Goal: Task Accomplishment & Management: Complete application form

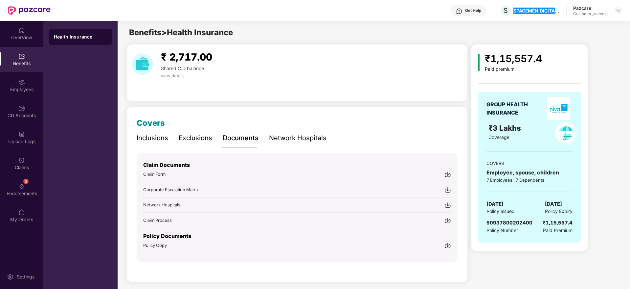
scroll to position [4, 0]
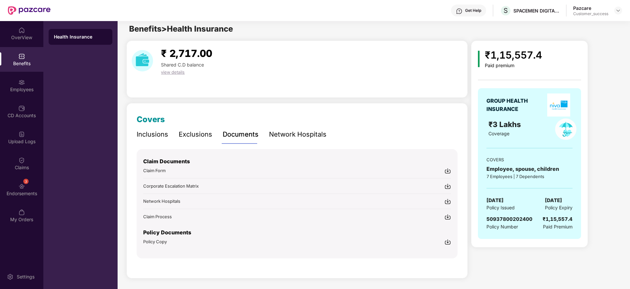
click at [479, 15] on div "Get Help" at bounding box center [468, 11] width 35 height 12
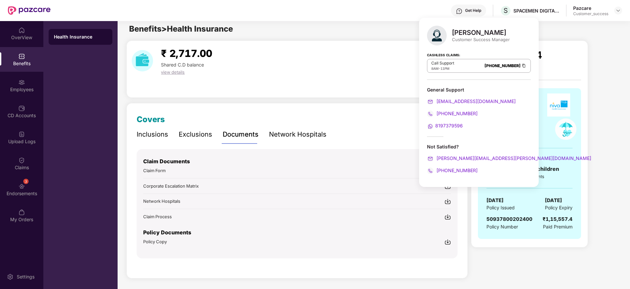
drag, startPoint x: 620, startPoint y: 54, endPoint x: 574, endPoint y: 53, distance: 46.7
click at [621, 54] on div "₹1,15,557.4 Paid premium GROUP HEALTH INSURANCE ₹3 Lakhs Coverage COVERS Employ…" at bounding box center [545, 143] width 149 height 207
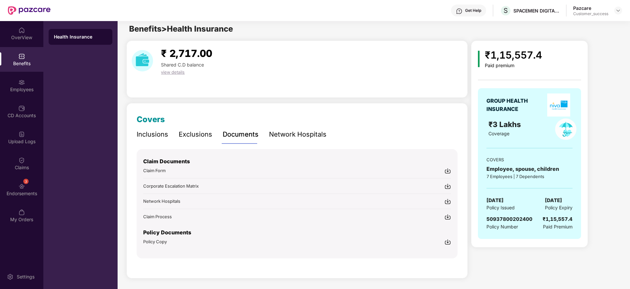
click at [569, 260] on div "₹1,15,557.4 Paid premium GROUP HEALTH INSURANCE ₹3 Lakhs Coverage COVERS Employ…" at bounding box center [545, 161] width 149 height 243
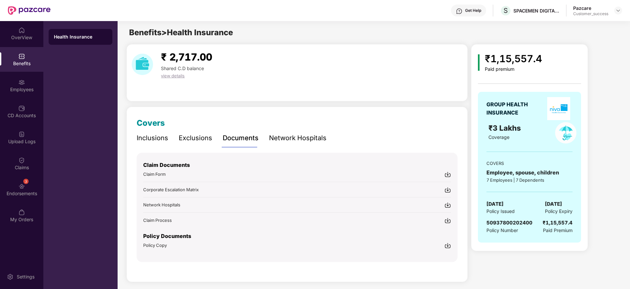
click at [615, 12] on div at bounding box center [619, 11] width 8 height 8
click at [619, 10] on img at bounding box center [618, 10] width 5 height 5
click at [545, 16] on div "Switch to partner view" at bounding box center [545, 16] width 0 height 0
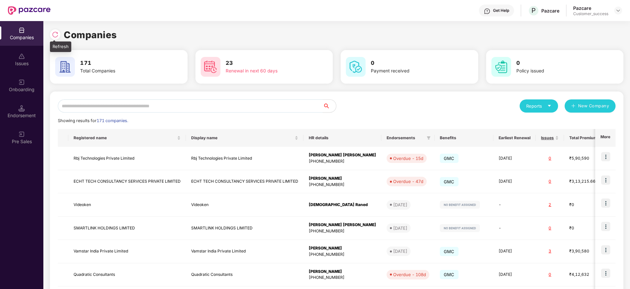
click at [50, 36] on div at bounding box center [55, 34] width 11 height 11
click at [271, 110] on input "text" at bounding box center [190, 105] width 265 height 13
paste input "******"
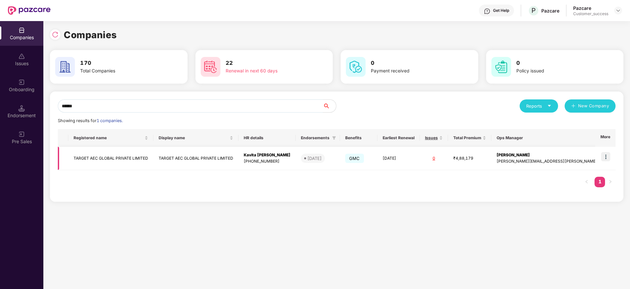
type input "******"
click at [610, 157] on img at bounding box center [605, 156] width 9 height 9
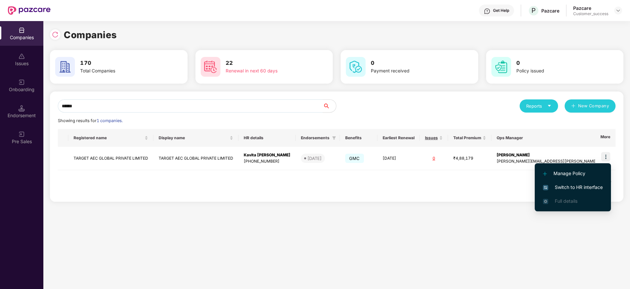
click at [598, 188] on span "Switch to HR interface" at bounding box center [573, 186] width 60 height 7
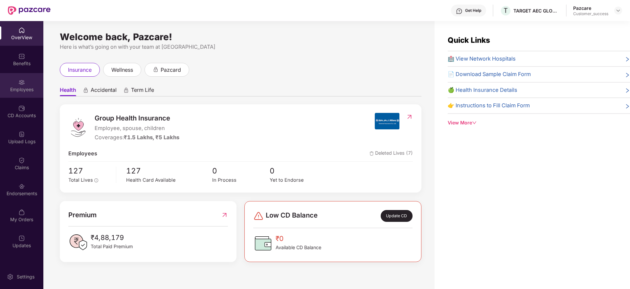
click at [30, 85] on div "Employees" at bounding box center [21, 85] width 43 height 25
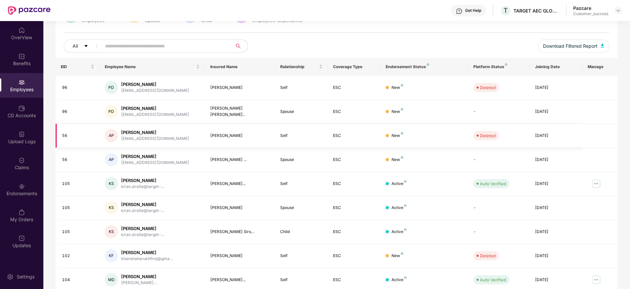
scroll to position [115, 0]
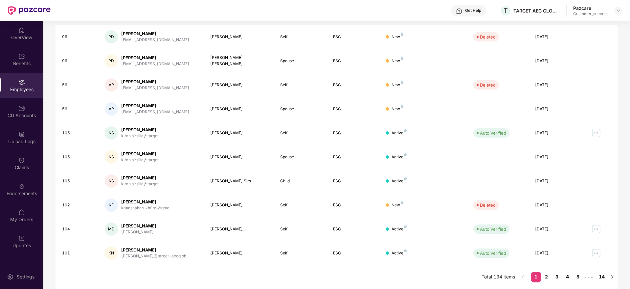
click at [569, 280] on link "4" at bounding box center [568, 276] width 11 height 10
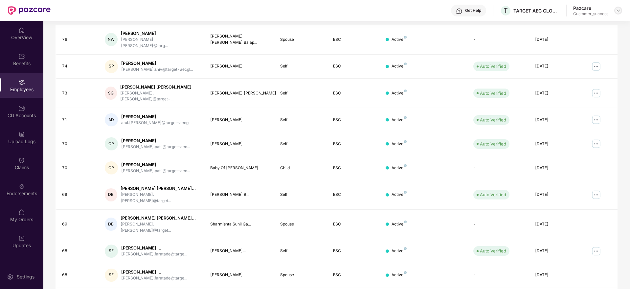
click at [619, 13] on img at bounding box center [618, 10] width 5 height 5
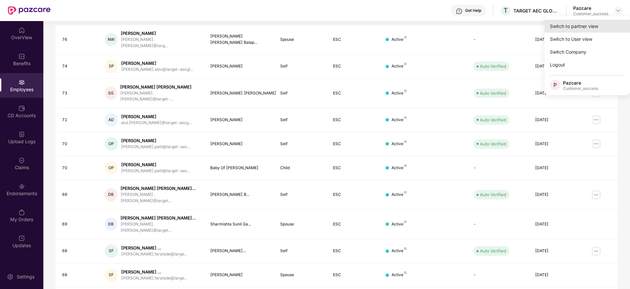
click at [599, 27] on div "Switch to partner view" at bounding box center [587, 26] width 85 height 13
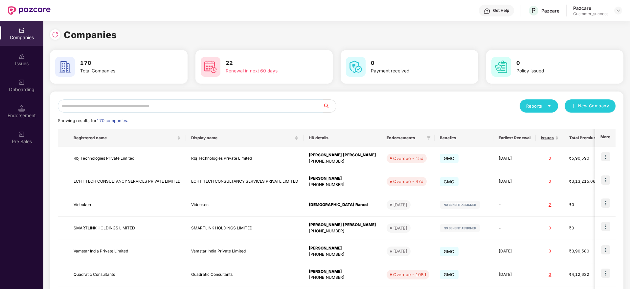
click at [182, 102] on input "text" at bounding box center [190, 105] width 265 height 13
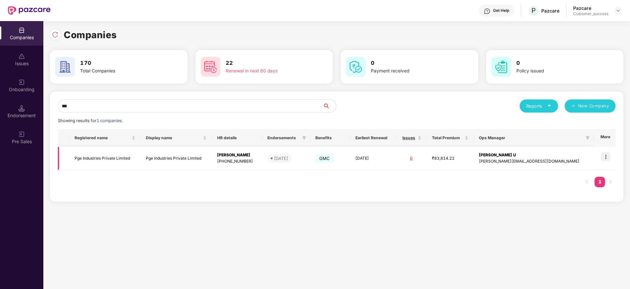
type input "***"
click at [310, 156] on td "05 Sep 2025" at bounding box center [286, 158] width 48 height 23
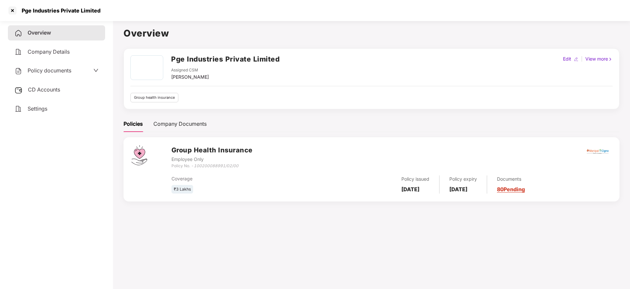
click at [56, 68] on span "Policy documents" at bounding box center [50, 70] width 44 height 7
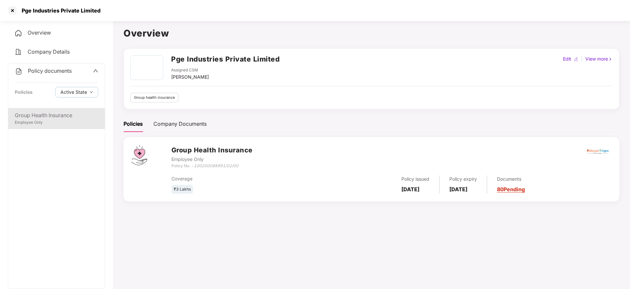
click at [67, 116] on div "Group Health Insurance" at bounding box center [56, 115] width 83 height 8
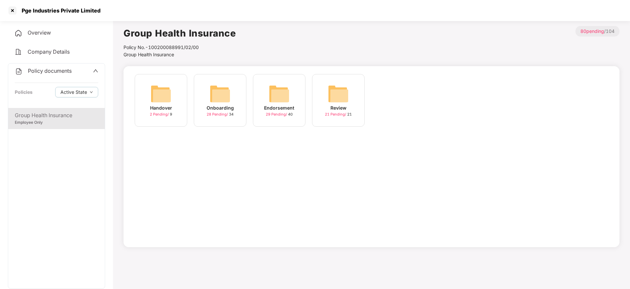
click at [290, 115] on div "29 Pending / 40" at bounding box center [279, 114] width 27 height 6
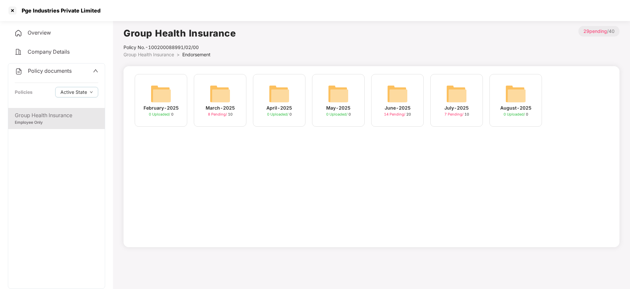
click at [459, 106] on div "July-2025" at bounding box center [457, 107] width 24 height 7
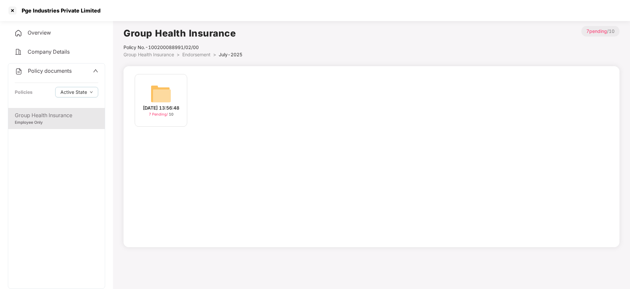
click at [175, 87] on div "07-Jul-2025 13:56:48 7 Pending / 10" at bounding box center [161, 100] width 53 height 53
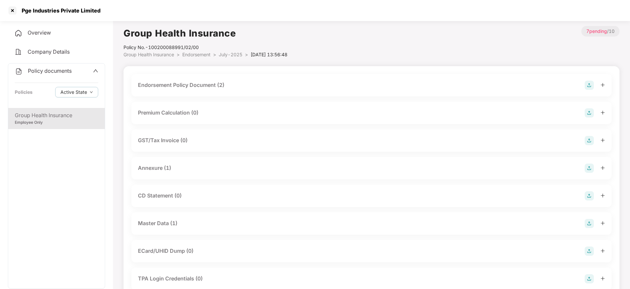
click at [200, 87] on div "Endorsement Policy Document (2)" at bounding box center [181, 85] width 86 height 8
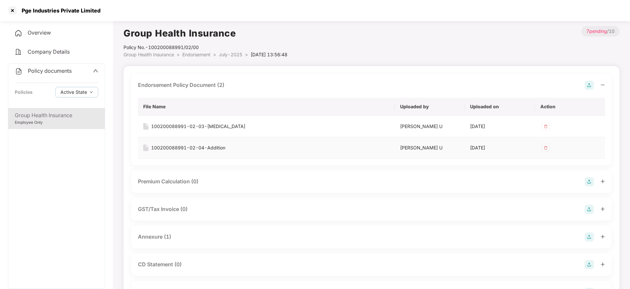
click at [202, 147] on div "100200088991-02-04-Addition" at bounding box center [188, 147] width 74 height 7
click at [14, 9] on div at bounding box center [12, 10] width 11 height 11
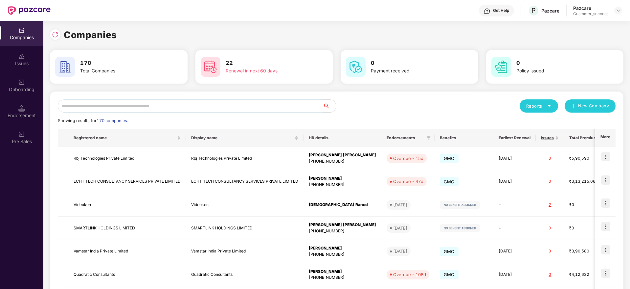
click at [167, 107] on input "text" at bounding box center [190, 105] width 265 height 13
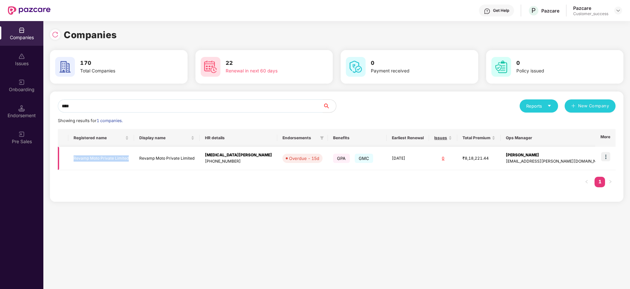
copy td "Revamp Moto Private Limited"
click at [195, 107] on input "****" at bounding box center [190, 105] width 265 height 13
click at [194, 107] on input "****" at bounding box center [190, 105] width 265 height 13
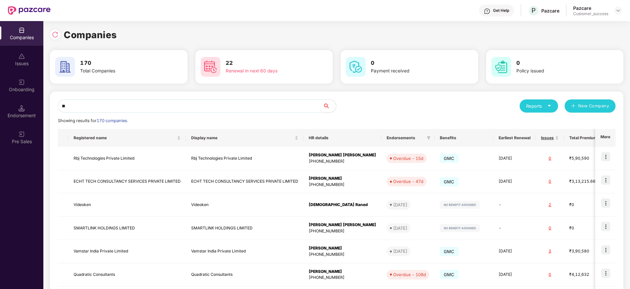
type input "*"
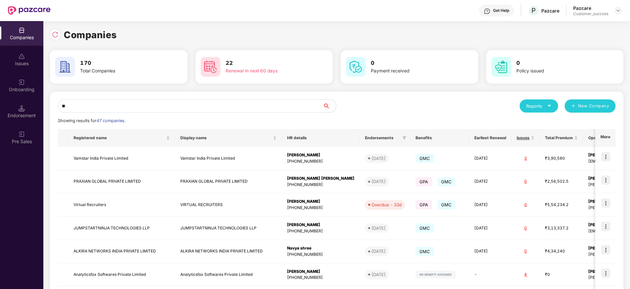
type input "*"
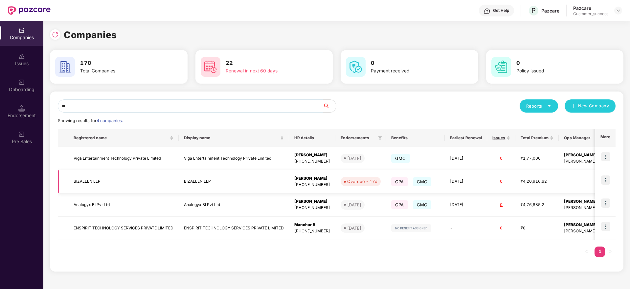
type input "**"
click at [608, 182] on img at bounding box center [605, 179] width 9 height 9
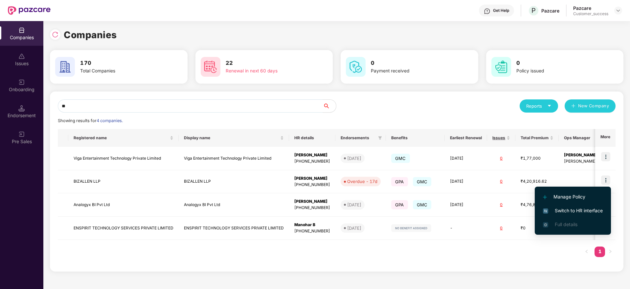
click at [591, 209] on span "Switch to HR interface" at bounding box center [573, 210] width 60 height 7
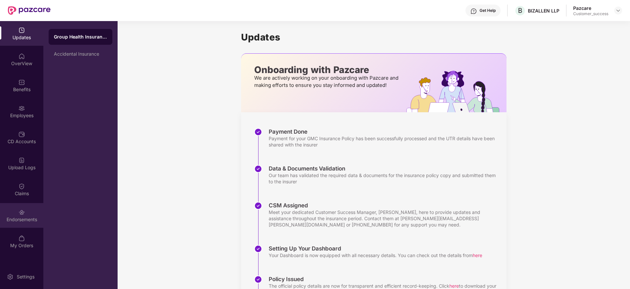
click at [25, 216] on div "Endorsements" at bounding box center [21, 219] width 43 height 7
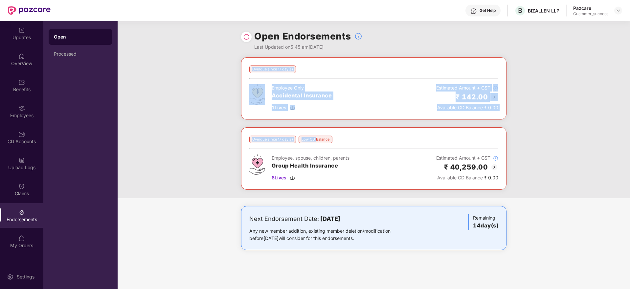
drag, startPoint x: 317, startPoint y: 125, endPoint x: 210, endPoint y: 79, distance: 116.3
click at [210, 79] on div "Overdue since 17 day(s) Employee Only Accidental Insurance 1 Lives Estimated Am…" at bounding box center [374, 127] width 513 height 141
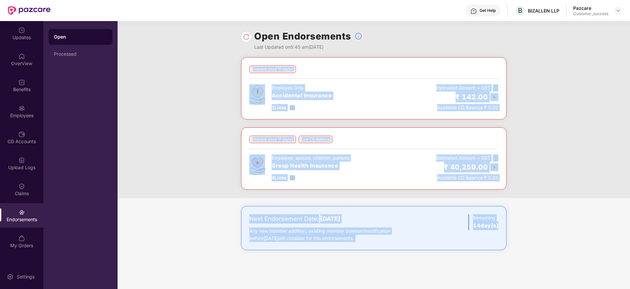
drag, startPoint x: 210, startPoint y: 79, endPoint x: 520, endPoint y: 250, distance: 354.4
click at [520, 250] on div "Overdue since 17 day(s) Employee Only Accidental Insurance 1 Lives Estimated Am…" at bounding box center [374, 160] width 513 height 206
click at [521, 250] on div "Next Endorsement Date: 03 September 2025 Any new member addition, existing memb…" at bounding box center [374, 234] width 513 height 57
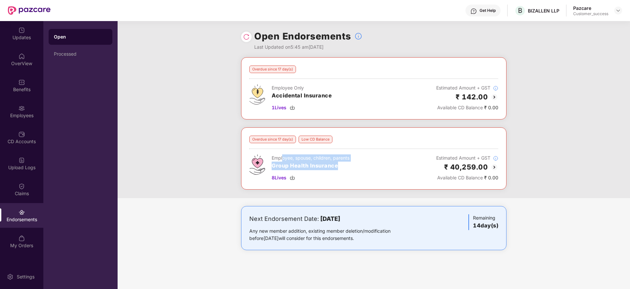
drag, startPoint x: 306, startPoint y: 158, endPoint x: 374, endPoint y: 173, distance: 69.9
click at [374, 173] on div "Employee, spouse, children, parents Group Health Insurance 8 Lives Estimated Am…" at bounding box center [373, 167] width 249 height 27
drag, startPoint x: 376, startPoint y: 172, endPoint x: 258, endPoint y: 150, distance: 119.4
click at [258, 150] on div "Overdue since 17 day(s) Low CD Balance Employee, spouse, children, parents Grou…" at bounding box center [373, 158] width 249 height 46
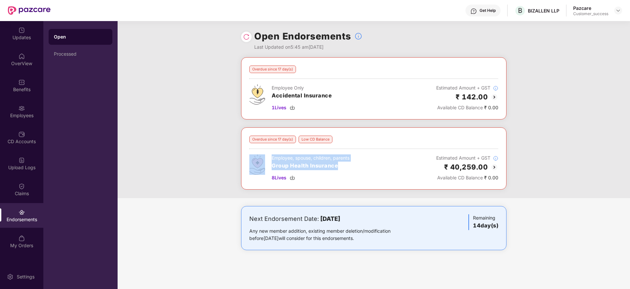
click at [258, 150] on div "Overdue since 17 day(s) Low CD Balance Employee, spouse, children, parents Grou…" at bounding box center [373, 158] width 249 height 46
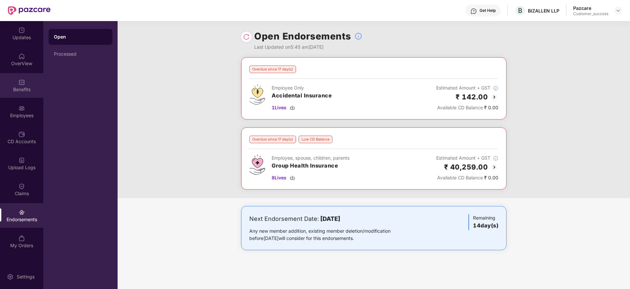
click at [21, 97] on div "Benefits" at bounding box center [21, 85] width 43 height 25
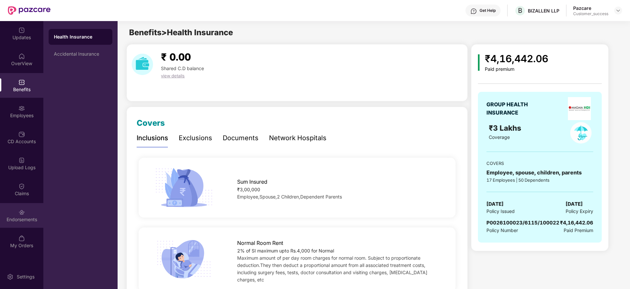
click at [29, 218] on div "Endorsements" at bounding box center [21, 219] width 43 height 7
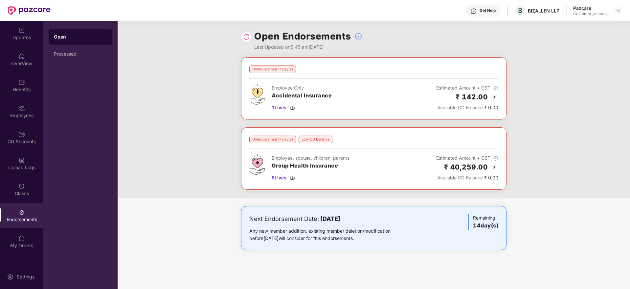
click at [294, 178] on img at bounding box center [292, 177] width 5 height 5
click at [495, 95] on img at bounding box center [495, 97] width 8 height 8
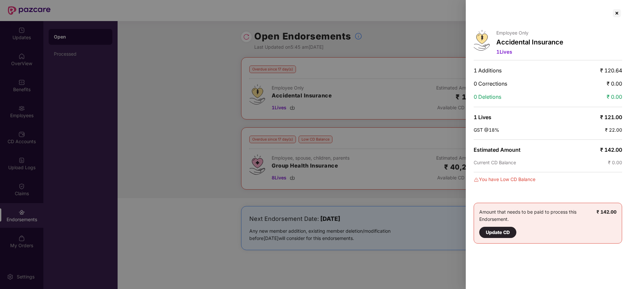
drag, startPoint x: 615, startPoint y: 12, endPoint x: 571, endPoint y: 28, distance: 47.2
click at [615, 11] on div at bounding box center [617, 13] width 11 height 11
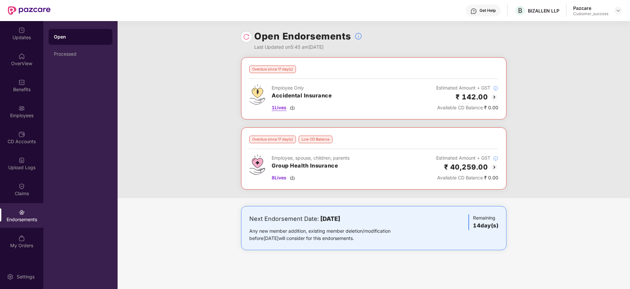
click at [279, 108] on span "1 Lives" at bounding box center [279, 107] width 15 height 7
click at [535, 12] on div "BIZALLEN LLP" at bounding box center [544, 11] width 32 height 6
copy div "BIZALLEN LLP"
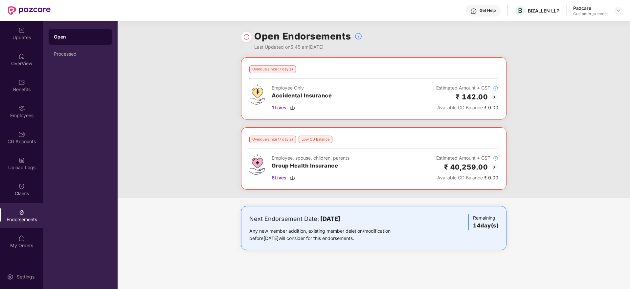
click at [614, 11] on div "Pazcare Customer_success" at bounding box center [598, 11] width 49 height 12
click at [618, 12] on img at bounding box center [618, 10] width 5 height 5
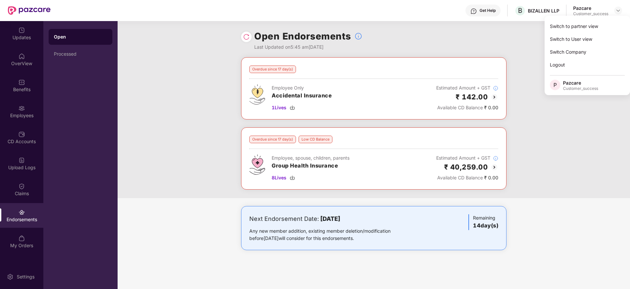
click at [615, 18] on div "Switch to partner view Switch to User view Switch Company Logout P Pazcare Cust…" at bounding box center [587, 55] width 85 height 79
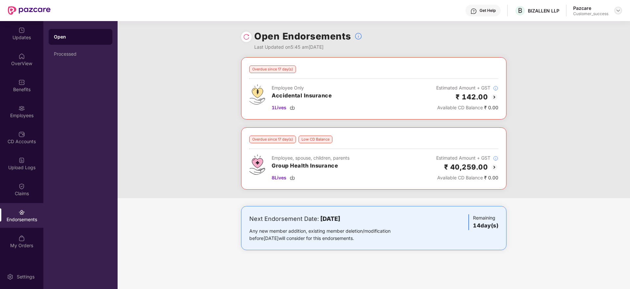
click at [622, 8] on div at bounding box center [619, 11] width 8 height 8
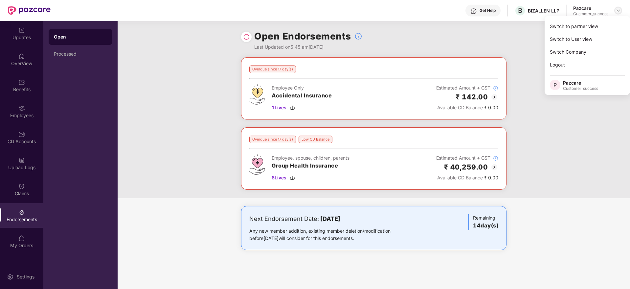
click at [618, 13] on div at bounding box center [619, 11] width 8 height 8
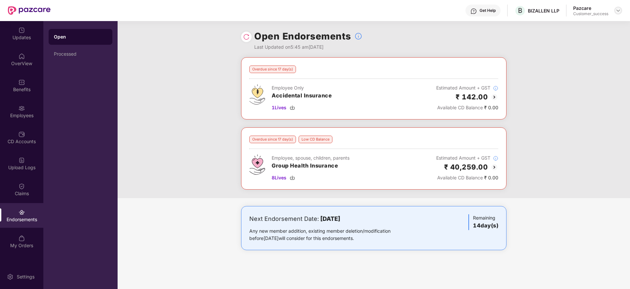
click at [617, 12] on img at bounding box center [618, 10] width 5 height 5
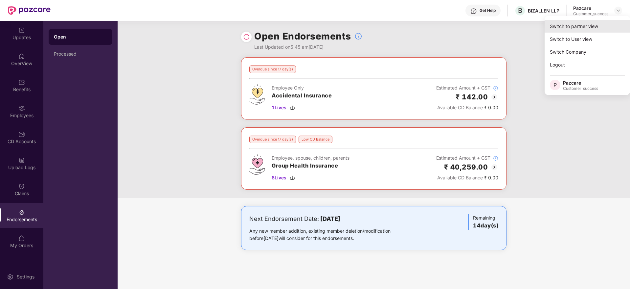
click at [608, 30] on div "Switch to partner view" at bounding box center [587, 26] width 85 height 13
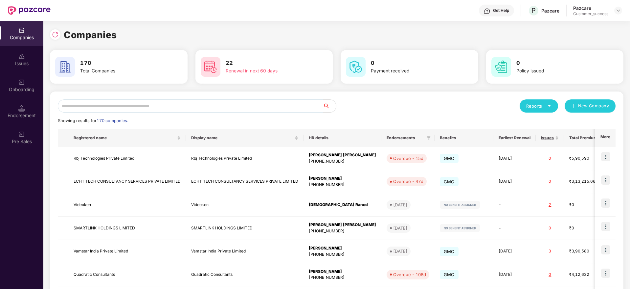
click at [130, 108] on input "text" at bounding box center [190, 105] width 265 height 13
paste input "**********"
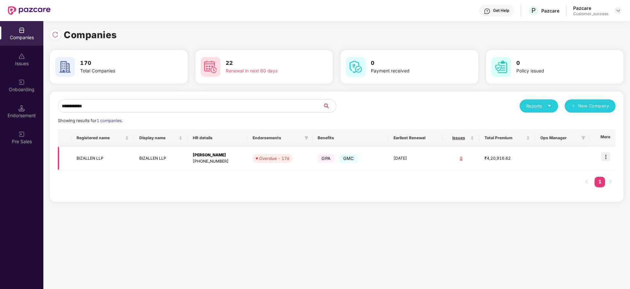
type input "**********"
copy div "[PERSON_NAME]"
drag, startPoint x: 235, startPoint y: 156, endPoint x: 191, endPoint y: 165, distance: 44.9
click at [191, 165] on td "Gyanendra Singh +918527174178" at bounding box center [218, 158] width 60 height 23
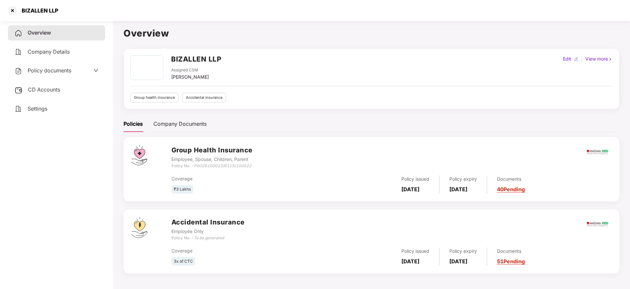
click at [44, 7] on div "BIZALLEN LLP" at bounding box center [38, 10] width 40 height 7
copy div "BIZALLEN LLP"
click at [9, 10] on div at bounding box center [12, 10] width 11 height 11
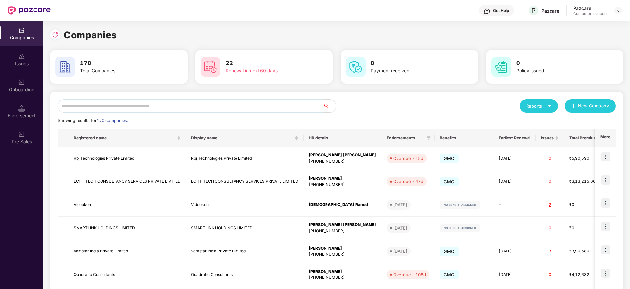
click at [242, 106] on input "text" at bounding box center [190, 105] width 265 height 13
paste input "**********"
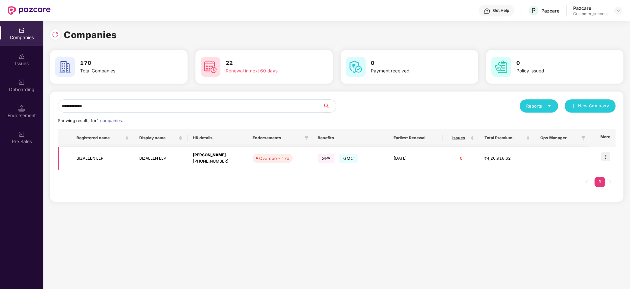
type input "**********"
click at [608, 156] on img at bounding box center [605, 156] width 9 height 9
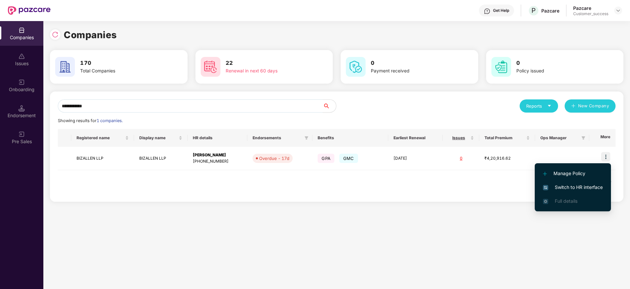
click at [600, 185] on span "Switch to HR interface" at bounding box center [573, 186] width 60 height 7
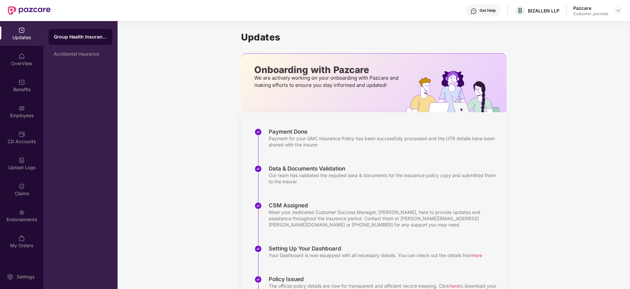
click at [24, 213] on img at bounding box center [21, 212] width 7 height 7
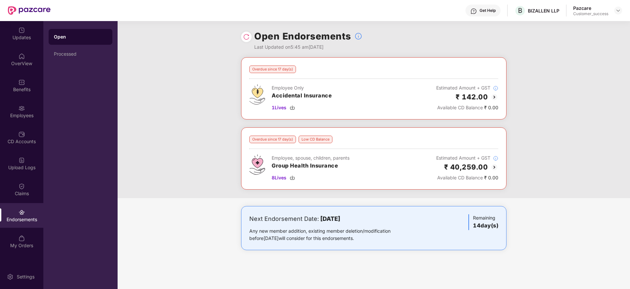
click at [493, 167] on img at bounding box center [495, 167] width 8 height 8
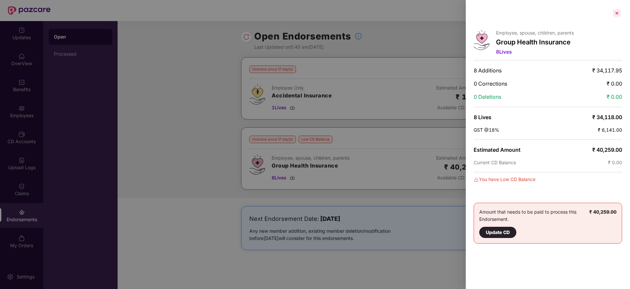
click at [616, 16] on div at bounding box center [617, 13] width 11 height 11
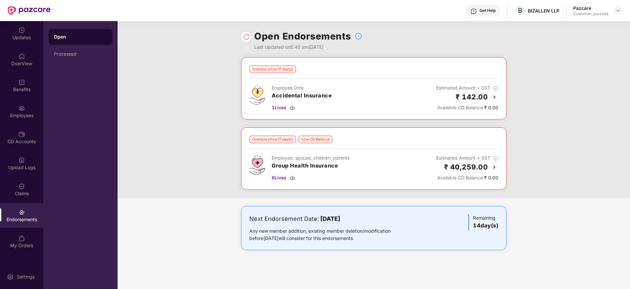
click at [496, 95] on img at bounding box center [495, 97] width 8 height 8
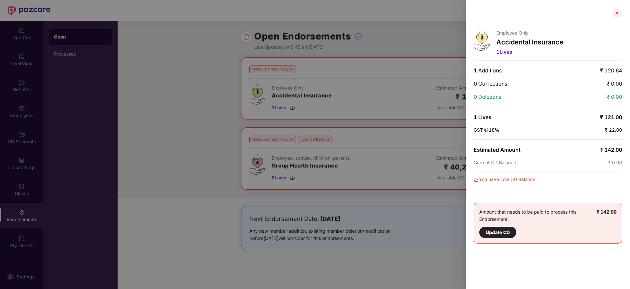
click at [615, 11] on div at bounding box center [617, 13] width 11 height 11
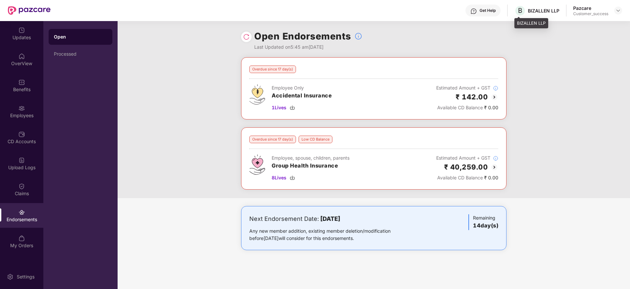
click at [542, 13] on div "BIZALLEN LLP" at bounding box center [544, 11] width 32 height 6
copy div "BIZALLEN LLP"
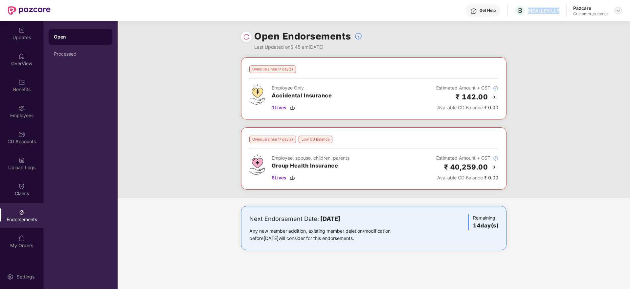
click at [617, 12] on img at bounding box center [618, 10] width 5 height 5
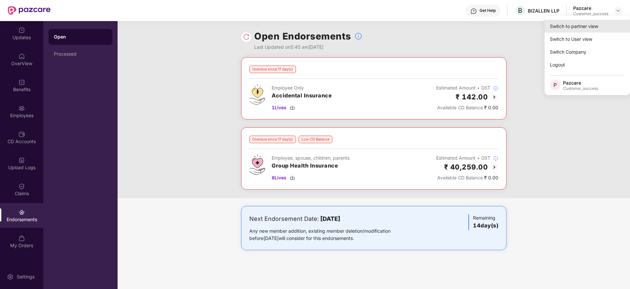
click at [603, 31] on div "Switch to partner view" at bounding box center [587, 26] width 85 height 13
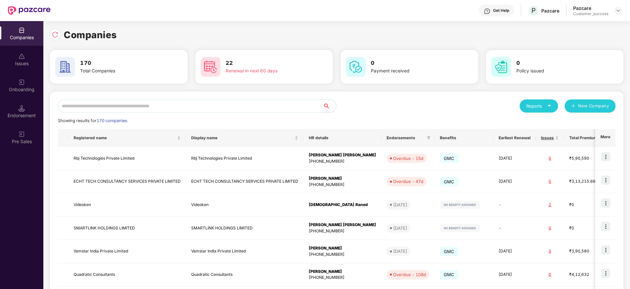
click at [166, 106] on input "text" at bounding box center [190, 105] width 265 height 13
paste input "**********"
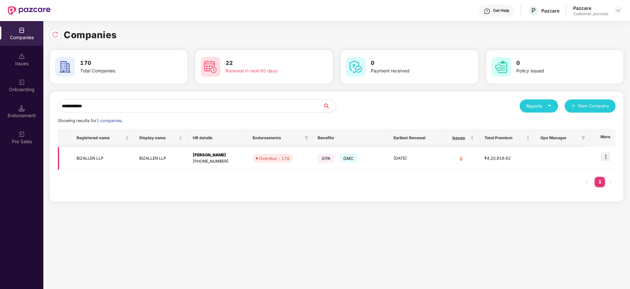
type input "**********"
click at [159, 156] on td "BIZALLEN LLP" at bounding box center [161, 158] width 54 height 23
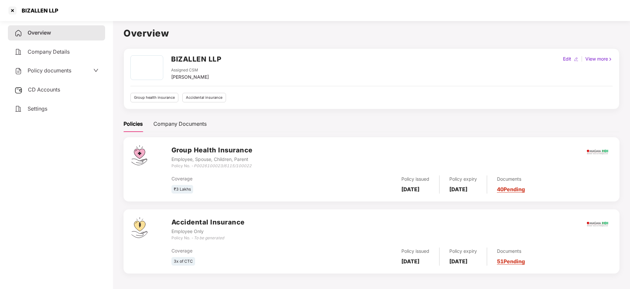
click at [49, 72] on span "Policy documents" at bounding box center [50, 70] width 44 height 7
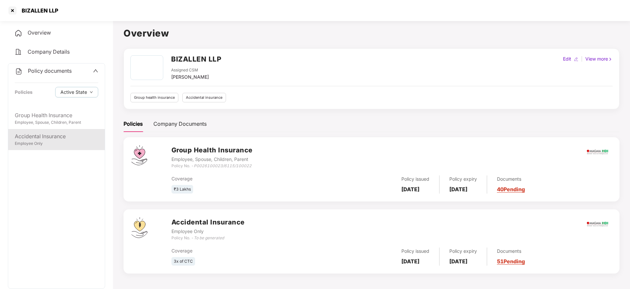
click at [53, 139] on div "Accidental Insurance" at bounding box center [56, 136] width 83 height 8
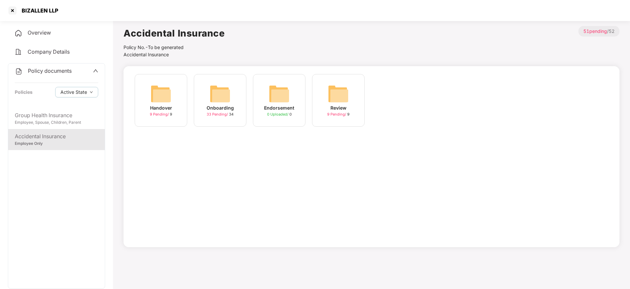
click at [206, 108] on div "Onboarding 33 Pending / 34" at bounding box center [220, 100] width 53 height 53
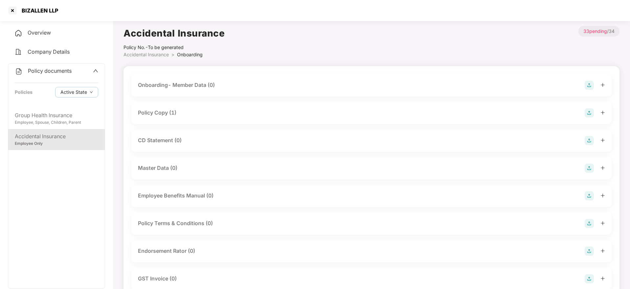
click at [204, 114] on div "Policy Copy (1)" at bounding box center [371, 112] width 467 height 9
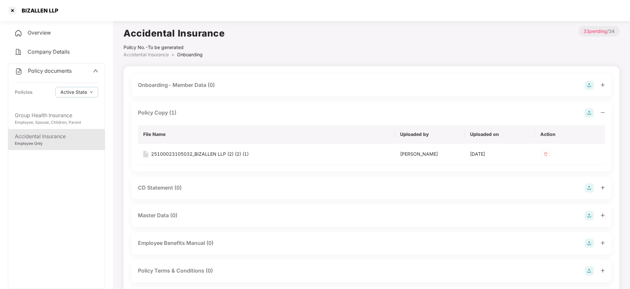
click at [203, 114] on div "Policy Copy (1)" at bounding box center [371, 112] width 467 height 9
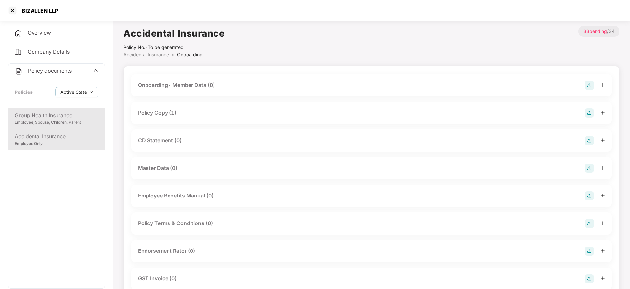
click at [57, 123] on div "Employee, Spouse, Children, Parent" at bounding box center [56, 122] width 83 height 6
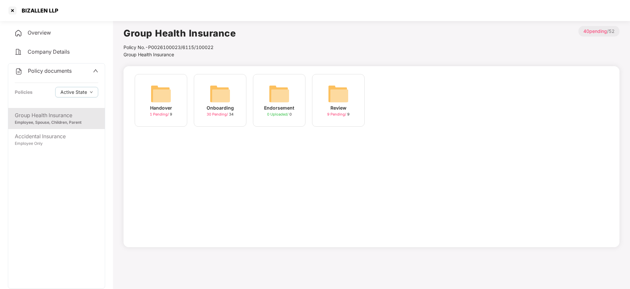
click at [213, 112] on span "30 Pending /" at bounding box center [218, 114] width 22 height 5
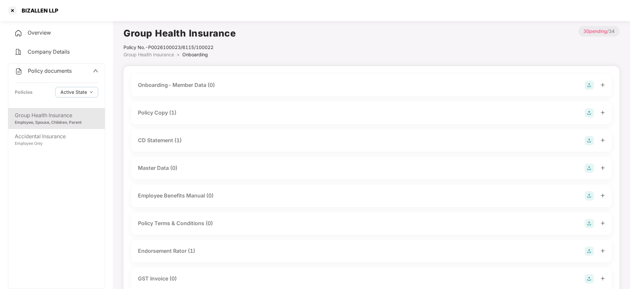
click at [204, 121] on div "Policy Copy (1)" at bounding box center [371, 113] width 481 height 22
click at [205, 119] on div "Policy Copy (1)" at bounding box center [371, 113] width 481 height 22
click at [205, 116] on div "Policy Copy (1)" at bounding box center [371, 112] width 467 height 9
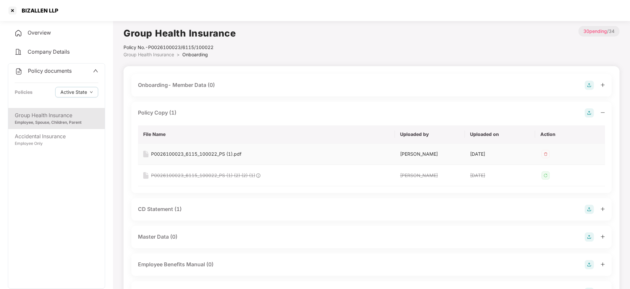
click at [206, 156] on div "P0026100023_6115_100022_PS (1).pdf" at bounding box center [196, 153] width 90 height 7
click at [31, 12] on div "BIZALLEN LLP" at bounding box center [38, 10] width 40 height 7
copy div "BIZALLEN LLP"
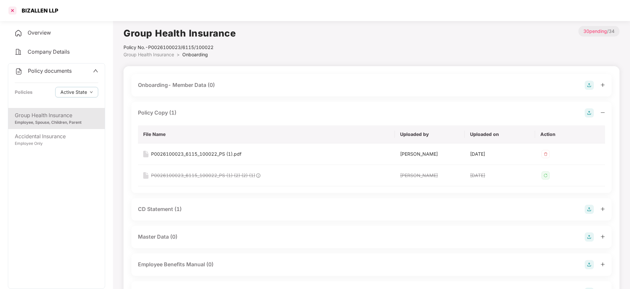
click at [9, 11] on div at bounding box center [12, 10] width 11 height 11
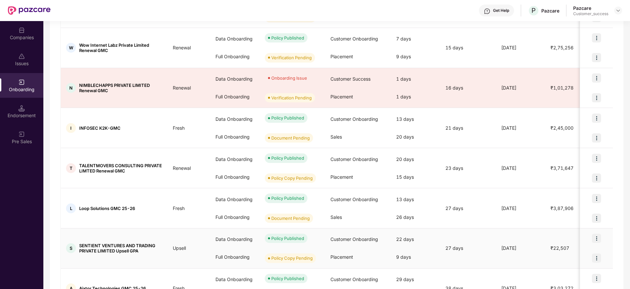
scroll to position [263, 0]
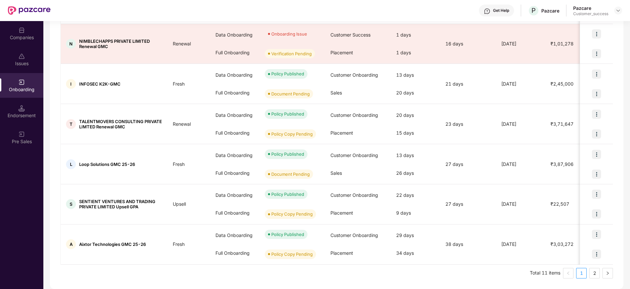
click at [594, 278] on div "Showing results for 10 companies/deals All Deals Assigned to me Download report…" at bounding box center [337, 39] width 574 height 497
click at [593, 275] on link "2" at bounding box center [595, 273] width 10 height 10
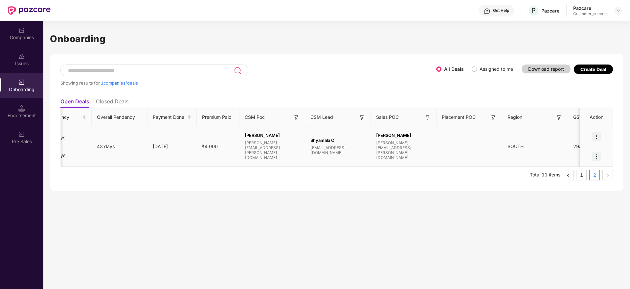
scroll to position [0, 408]
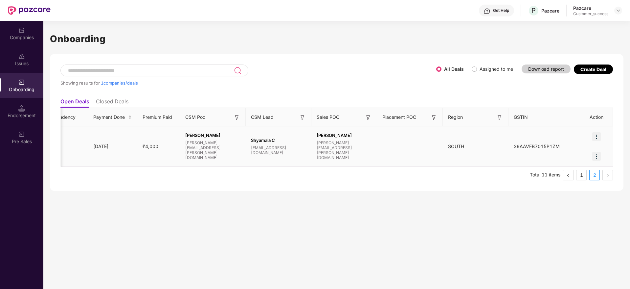
click at [393, 138] on td at bounding box center [410, 146] width 66 height 40
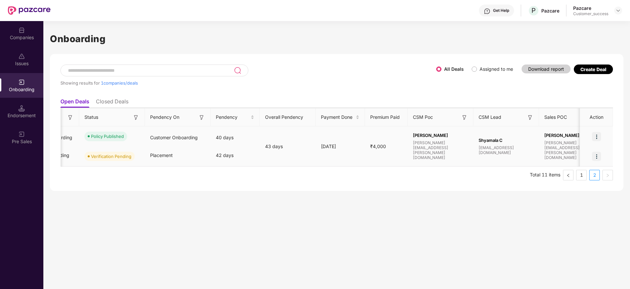
scroll to position [0, 0]
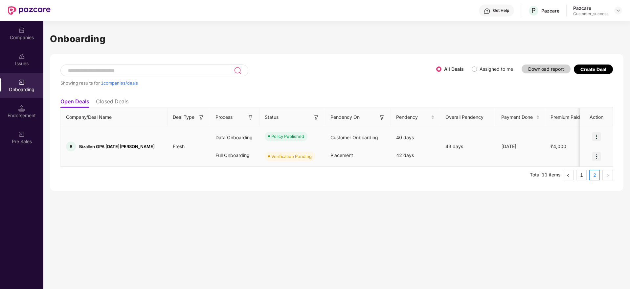
click at [130, 146] on span "Bizallen GPA 2025 June Renewal" at bounding box center [117, 146] width 76 height 5
copy span "Bizallen GPA 2025 June Renewal"
click at [300, 183] on div "Showing results for 1 companies/deals All Deals Assigned to me Download report …" at bounding box center [337, 122] width 574 height 137
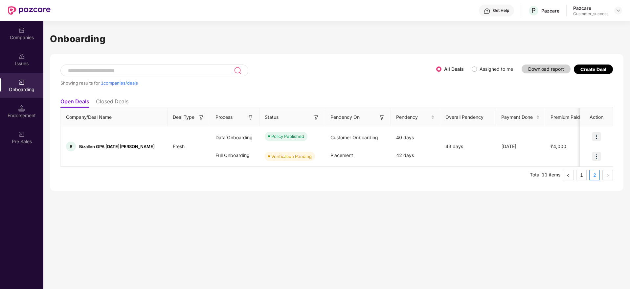
drag, startPoint x: 392, startPoint y: 239, endPoint x: 372, endPoint y: 227, distance: 22.4
click at [392, 239] on div "Onboarding Showing results for 1 companies/deals All Deals Assigned to me Downl…" at bounding box center [336, 155] width 587 height 268
click at [34, 34] on div "Companies" at bounding box center [21, 33] width 43 height 25
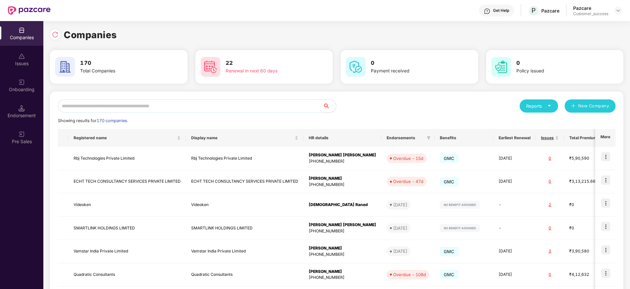
click at [147, 102] on input "text" at bounding box center [190, 105] width 265 height 13
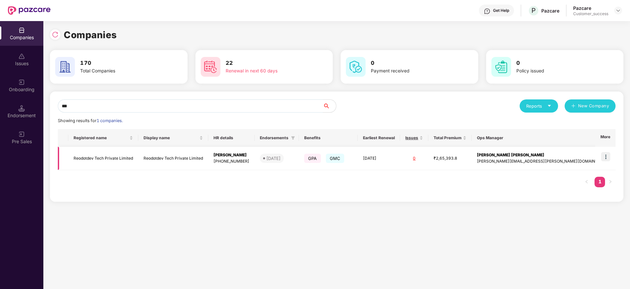
type input "***"
click at [606, 152] on img at bounding box center [605, 156] width 9 height 9
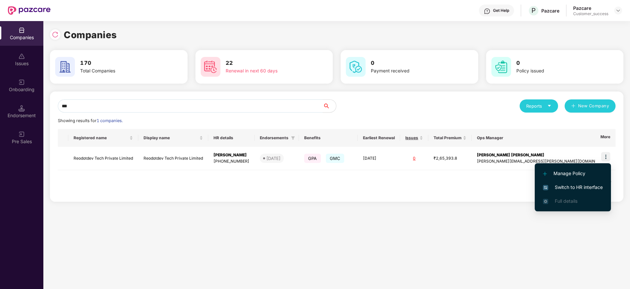
click at [600, 188] on span "Switch to HR interface" at bounding box center [573, 186] width 60 height 7
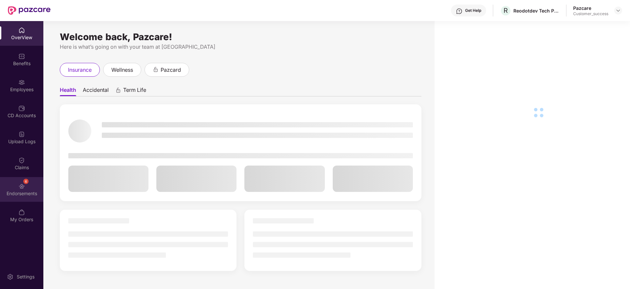
click at [17, 180] on div "6 Endorsements" at bounding box center [21, 189] width 43 height 25
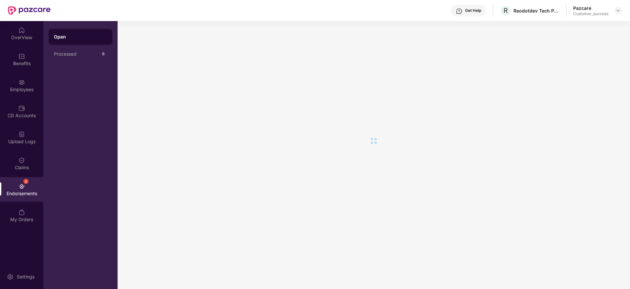
click at [17, 190] on div "Endorsements" at bounding box center [21, 193] width 43 height 7
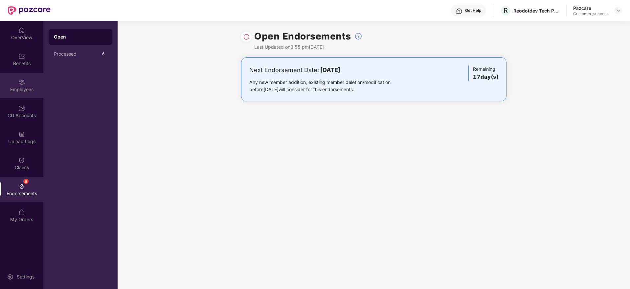
click at [10, 84] on div "Employees" at bounding box center [21, 85] width 43 height 25
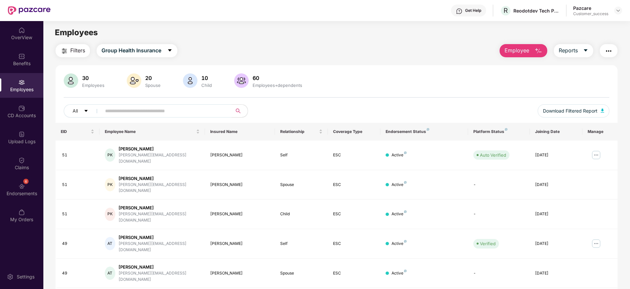
click at [510, 55] on button "Employee" at bounding box center [524, 50] width 48 height 13
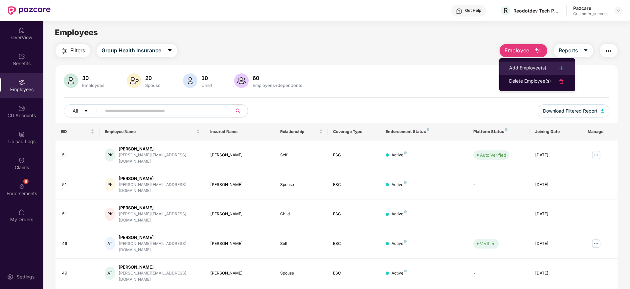
click at [511, 65] on div "Add Employee(s)" at bounding box center [527, 68] width 37 height 8
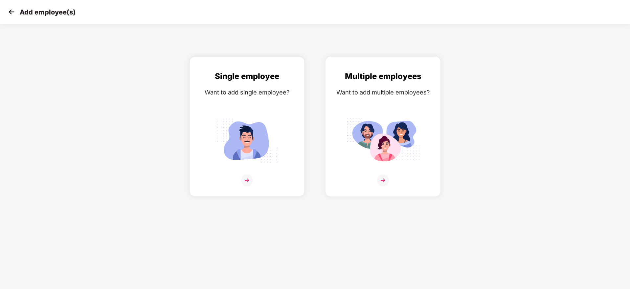
click at [408, 118] on img at bounding box center [383, 140] width 74 height 51
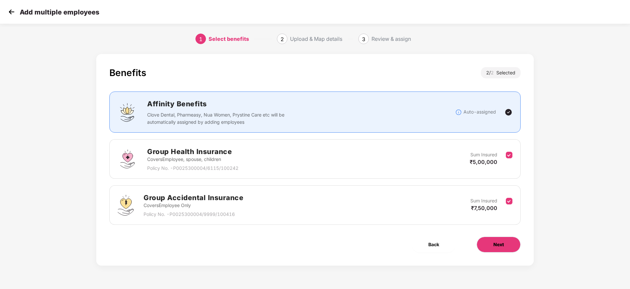
click at [504, 243] on span "Next" at bounding box center [499, 244] width 11 height 7
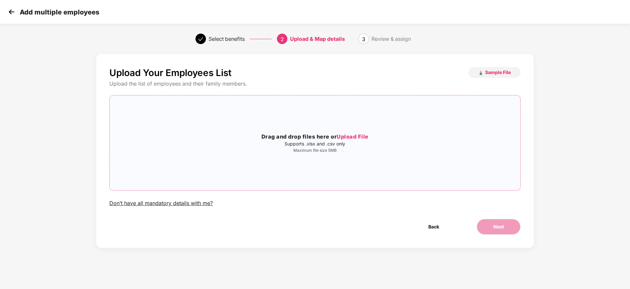
click at [350, 187] on span "Drag and drop files here or Upload File Supports .xlsx and .csv only Maximum fi…" at bounding box center [315, 142] width 411 height 95
click at [510, 233] on button "Next" at bounding box center [499, 227] width 44 height 16
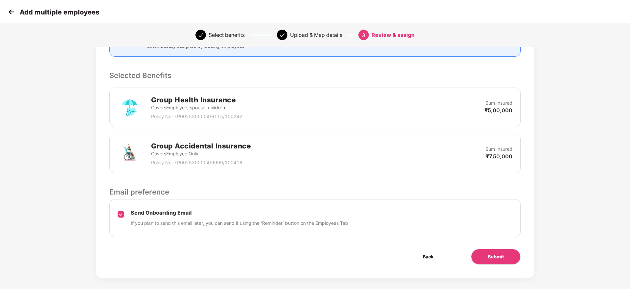
scroll to position [124, 0]
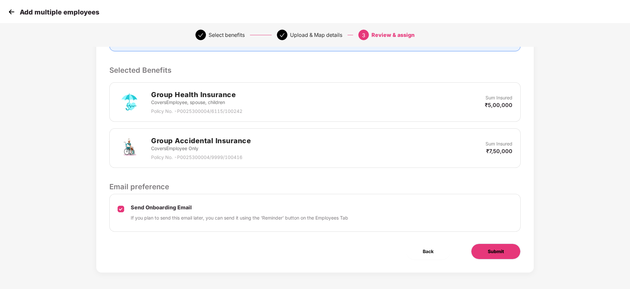
click at [503, 251] on span "Submit" at bounding box center [496, 251] width 16 height 7
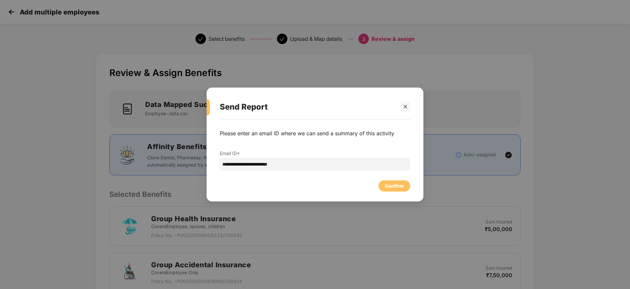
click at [401, 188] on div "Confirm" at bounding box center [394, 185] width 19 height 7
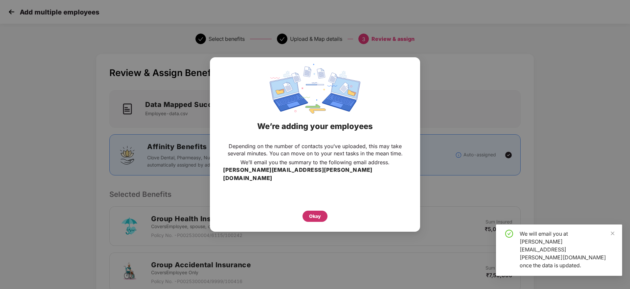
click at [321, 212] on div "Okay" at bounding box center [315, 215] width 12 height 7
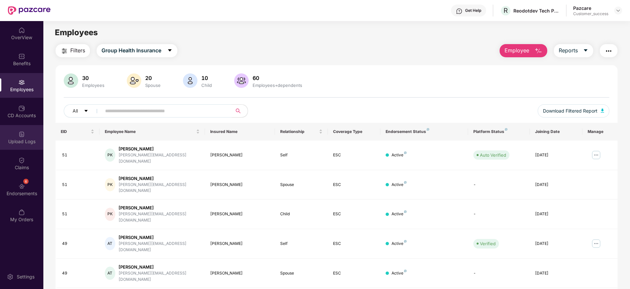
click at [16, 143] on div "Upload Logs" at bounding box center [21, 141] width 43 height 7
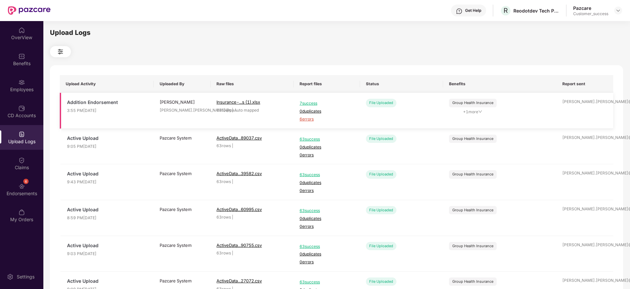
click at [307, 121] on span "6 errors" at bounding box center [327, 119] width 55 height 6
click at [19, 85] on div "Employees" at bounding box center [21, 85] width 43 height 25
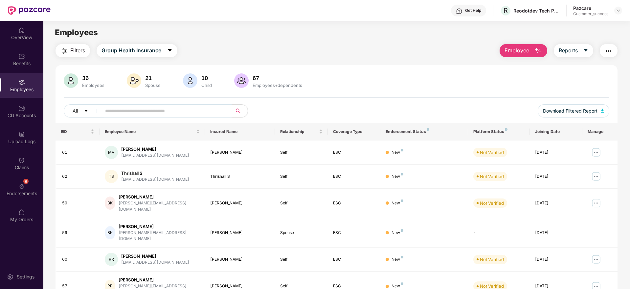
click at [510, 52] on span "Employee" at bounding box center [517, 50] width 25 height 8
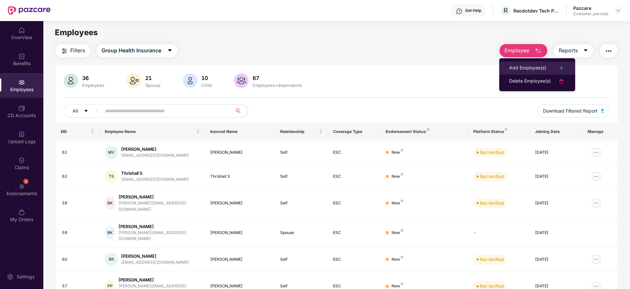
click at [509, 65] on div "Add Employee(s)" at bounding box center [527, 68] width 37 height 8
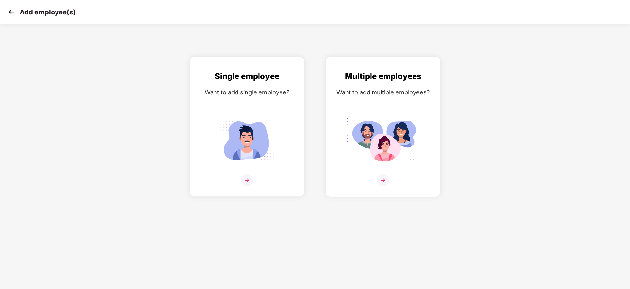
click at [416, 130] on img at bounding box center [383, 140] width 74 height 51
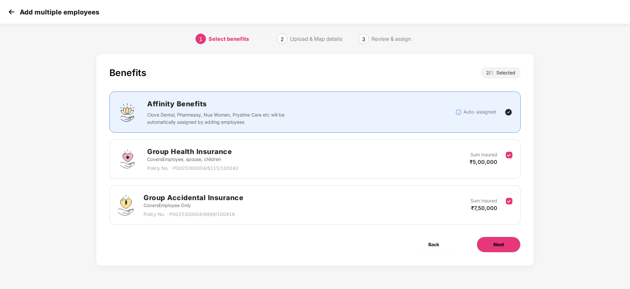
click at [494, 243] on span "Next" at bounding box center [499, 244] width 11 height 7
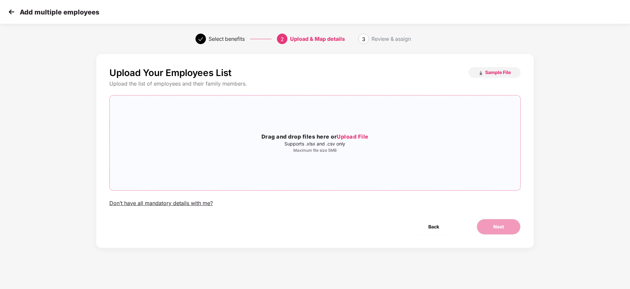
click at [302, 149] on p "Maximum file size 5MB" at bounding box center [315, 150] width 411 height 5
click at [504, 225] on span "Next" at bounding box center [499, 226] width 11 height 7
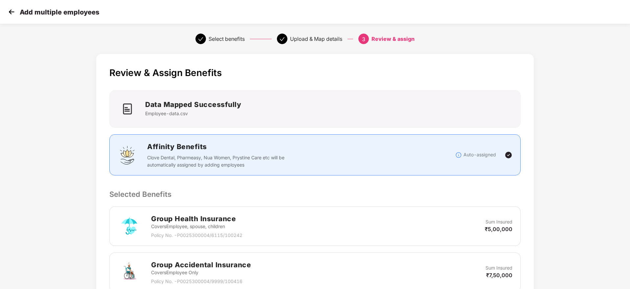
scroll to position [124, 0]
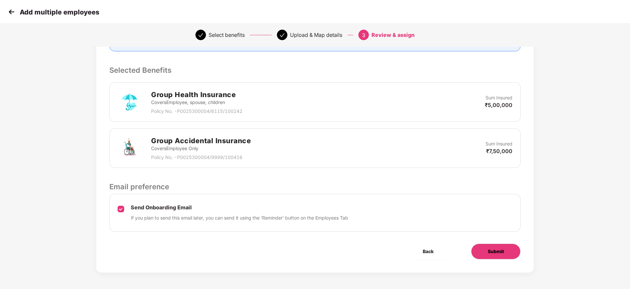
click at [507, 252] on button "Submit" at bounding box center [496, 251] width 50 height 16
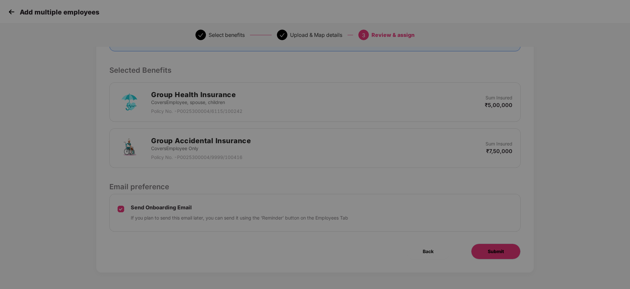
scroll to position [0, 0]
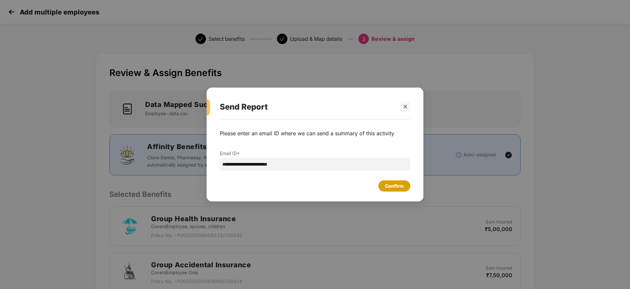
click at [391, 184] on div "Confirm" at bounding box center [394, 185] width 19 height 7
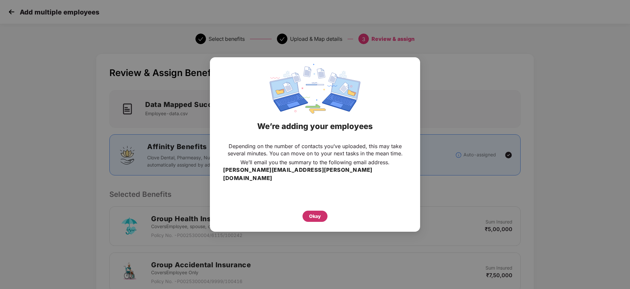
click at [321, 210] on div "Okay" at bounding box center [315, 215] width 25 height 11
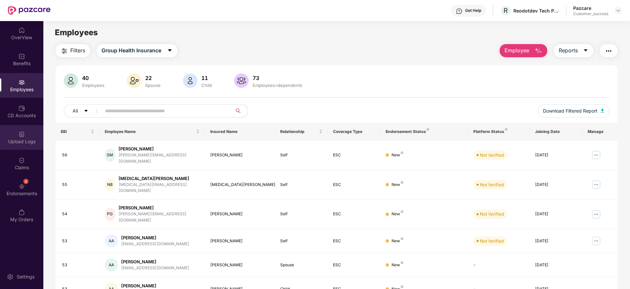
click at [24, 138] on div "Upload Logs" at bounding box center [21, 141] width 43 height 7
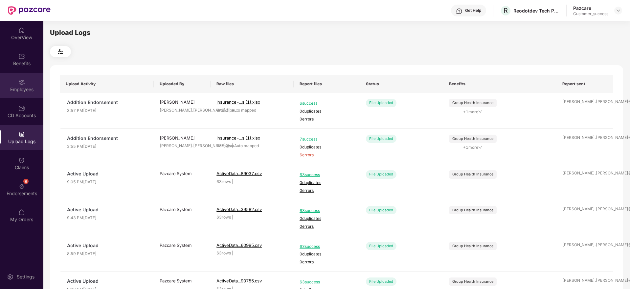
click at [6, 82] on div "Employees" at bounding box center [21, 85] width 43 height 25
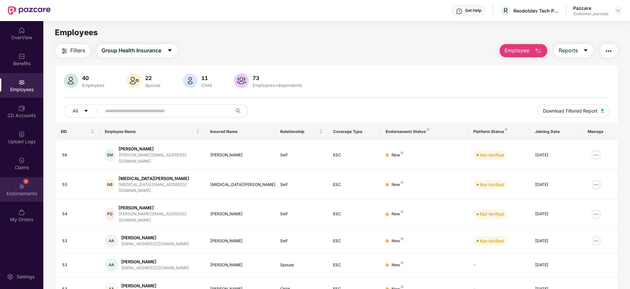
click at [42, 187] on div "6 Endorsements" at bounding box center [21, 189] width 43 height 25
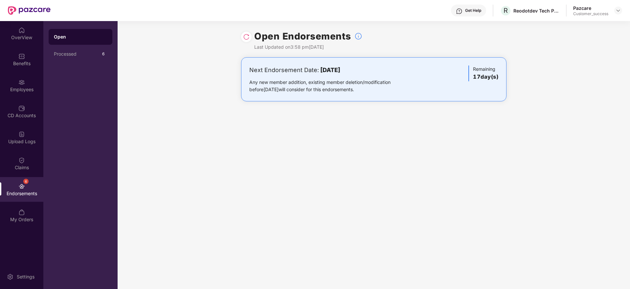
click at [247, 37] on img at bounding box center [246, 37] width 7 height 7
click at [18, 80] on div "Employees" at bounding box center [21, 85] width 43 height 25
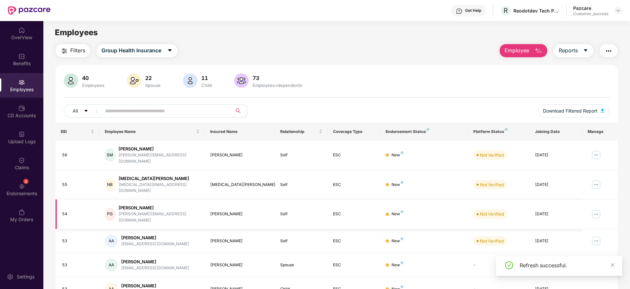
scroll to position [115, 0]
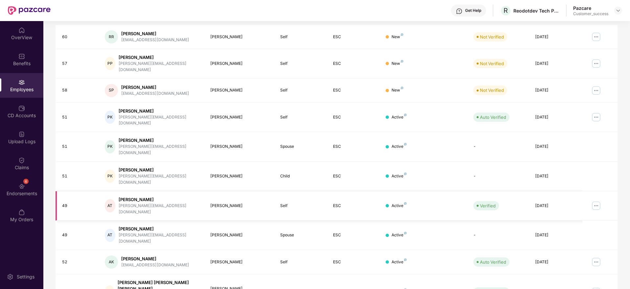
scroll to position [0, 0]
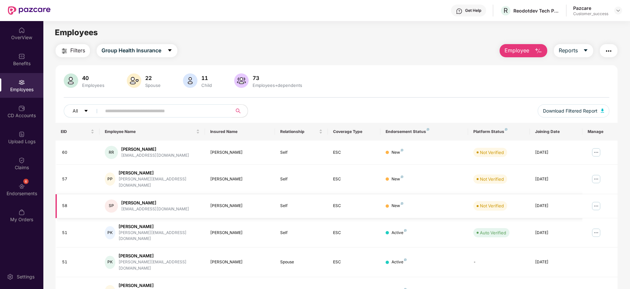
click at [599, 200] on img at bounding box center [596, 205] width 11 height 11
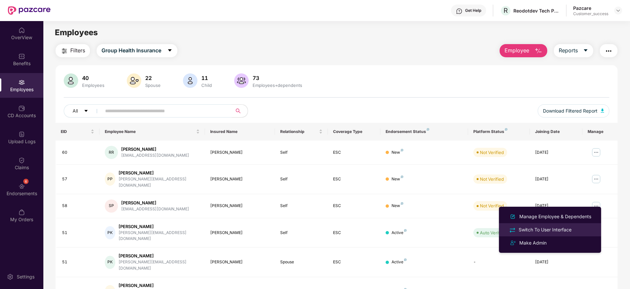
click at [553, 225] on div "Switch To User Interface" at bounding box center [550, 229] width 85 height 8
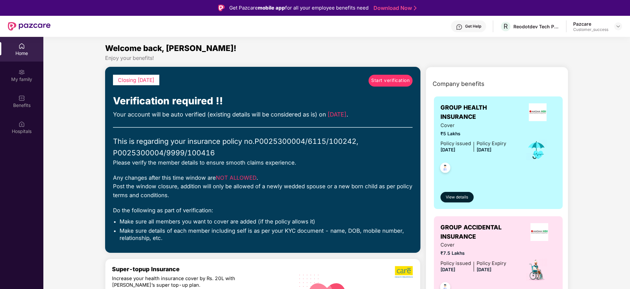
click at [382, 81] on span "Start verification" at bounding box center [390, 80] width 38 height 7
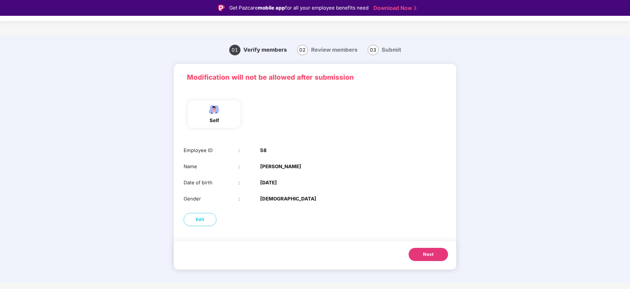
click at [430, 249] on button "Next" at bounding box center [428, 254] width 39 height 13
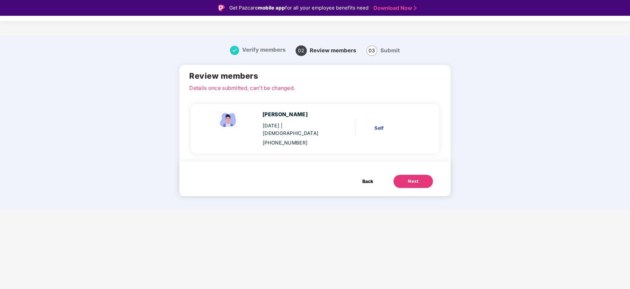
scroll to position [16, 0]
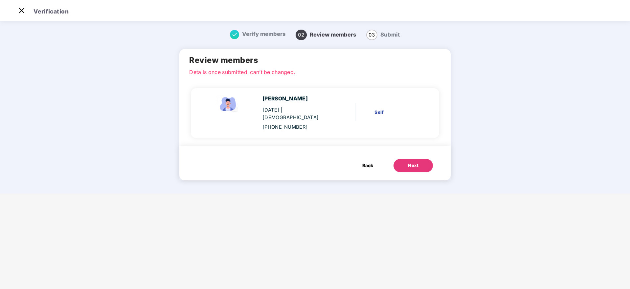
click at [412, 162] on div "Next" at bounding box center [413, 165] width 11 height 7
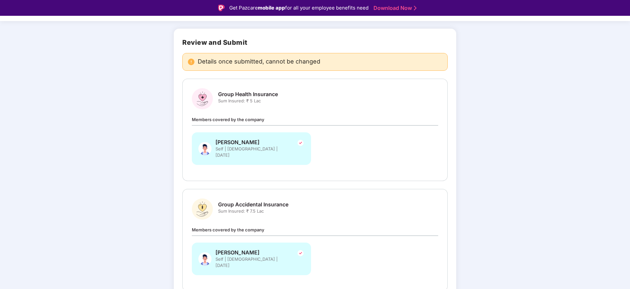
scroll to position [63, 0]
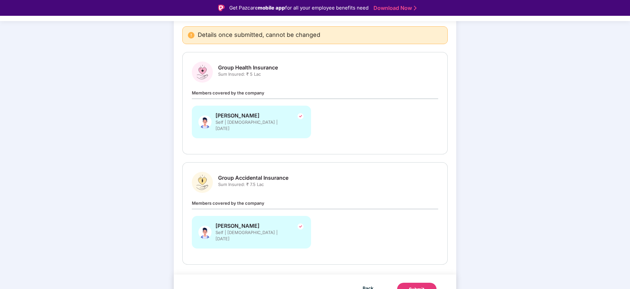
click at [415, 286] on div "Submit" at bounding box center [417, 289] width 16 height 7
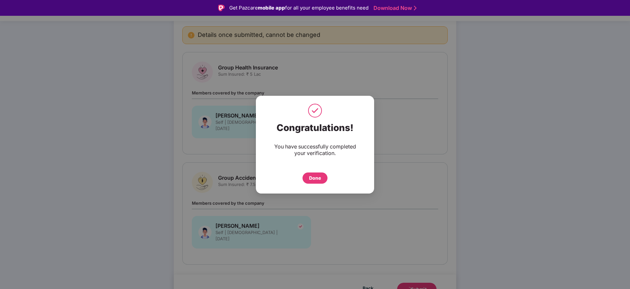
click at [310, 176] on div "Done" at bounding box center [315, 177] width 12 height 7
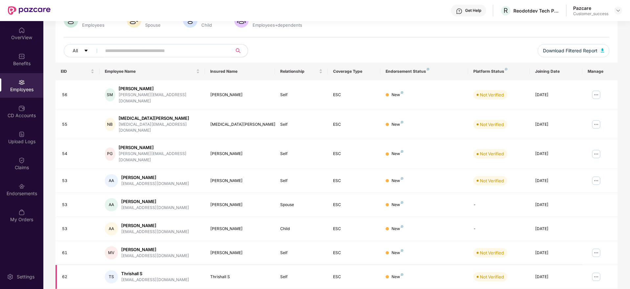
scroll to position [115, 0]
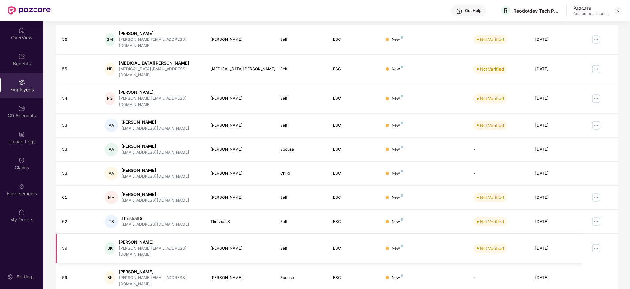
click at [595, 243] on img at bounding box center [596, 248] width 11 height 11
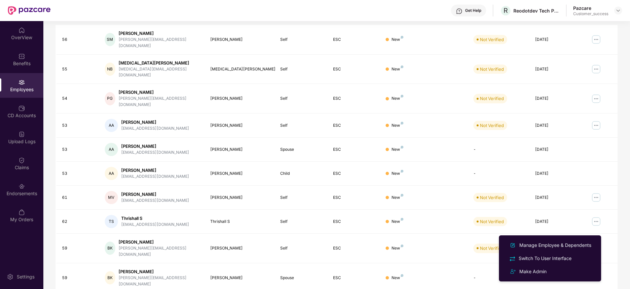
click at [466, 277] on div "EID Employee Name Insured Name Relationship Coverage Type Endorsement Status Pl…" at bounding box center [337, 161] width 562 height 309
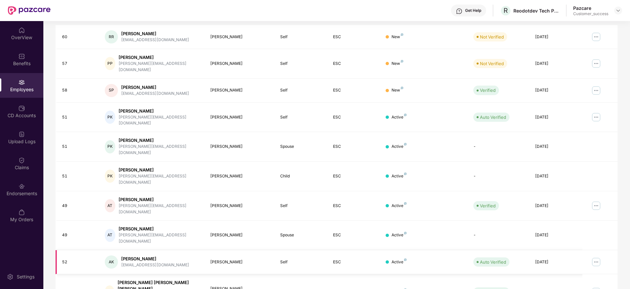
scroll to position [17, 0]
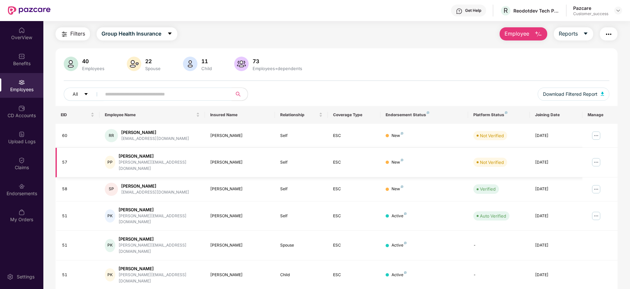
click at [593, 157] on img at bounding box center [596, 162] width 11 height 11
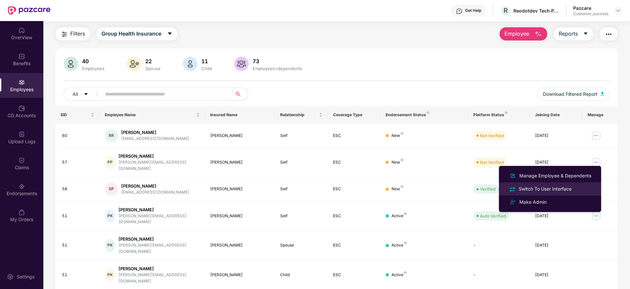
click at [569, 185] on div "Switch To User Interface" at bounding box center [550, 189] width 85 height 8
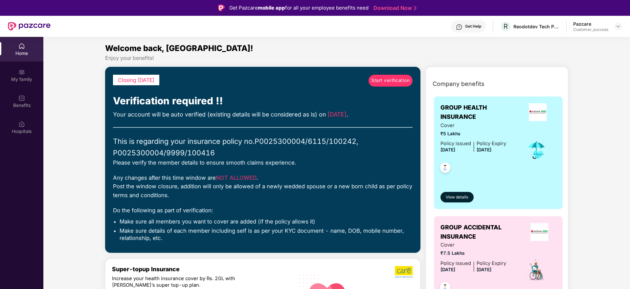
click at [392, 81] on span "Start verification" at bounding box center [390, 80] width 38 height 7
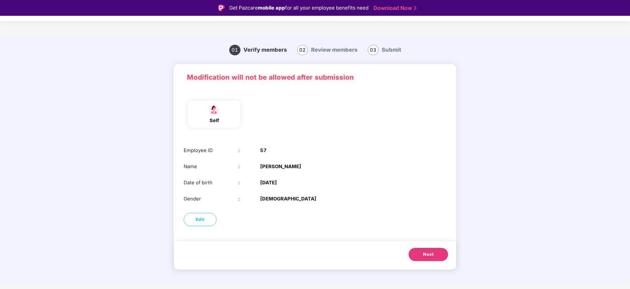
click at [431, 253] on span "Next" at bounding box center [428, 254] width 11 height 7
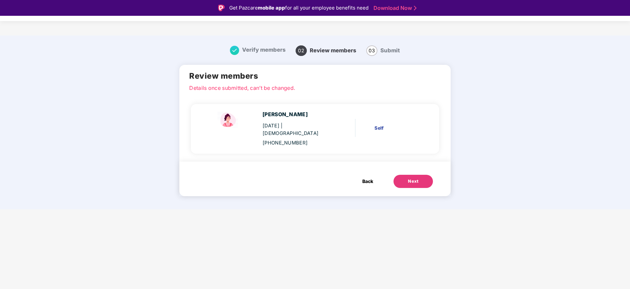
scroll to position [16, 0]
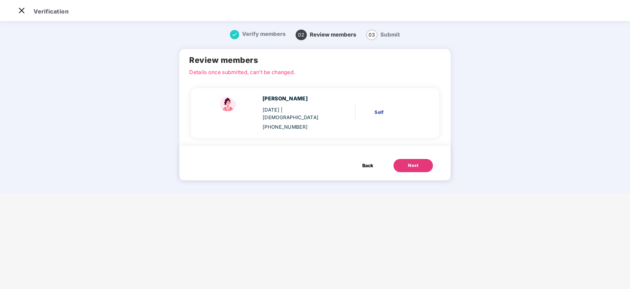
click at [411, 162] on div "Next" at bounding box center [413, 165] width 11 height 7
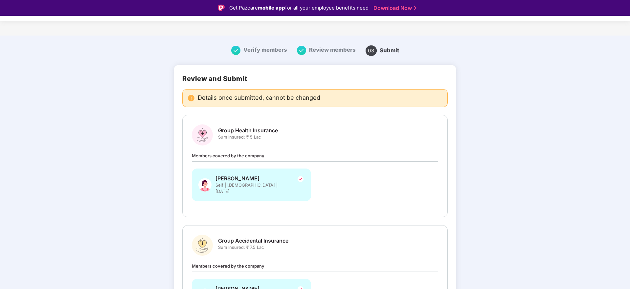
scroll to position [63, 0]
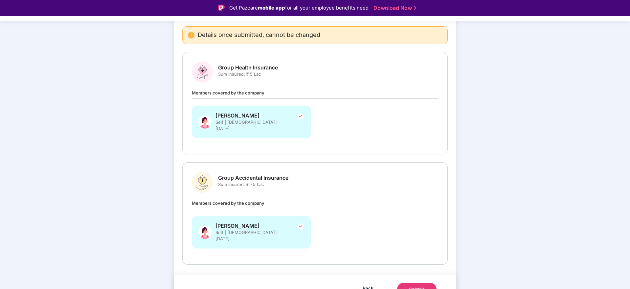
click at [413, 282] on button "Submit" at bounding box center [416, 288] width 39 height 13
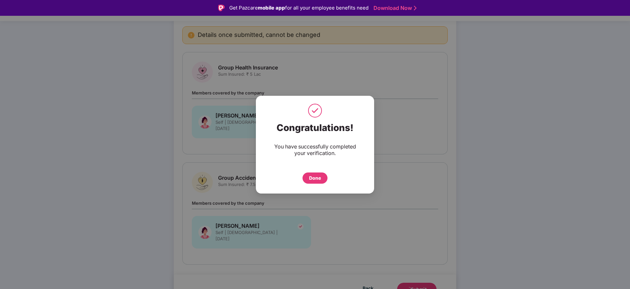
click at [301, 175] on div "Done" at bounding box center [315, 176] width 92 height 14
click at [308, 180] on div "Done" at bounding box center [315, 177] width 25 height 11
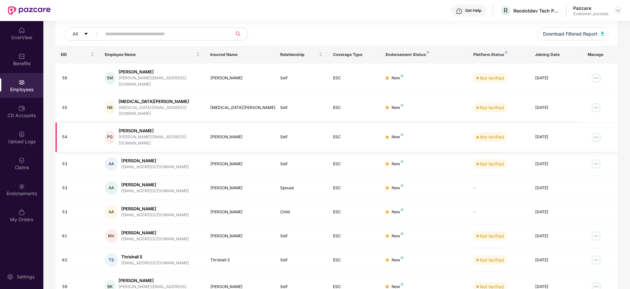
scroll to position [115, 0]
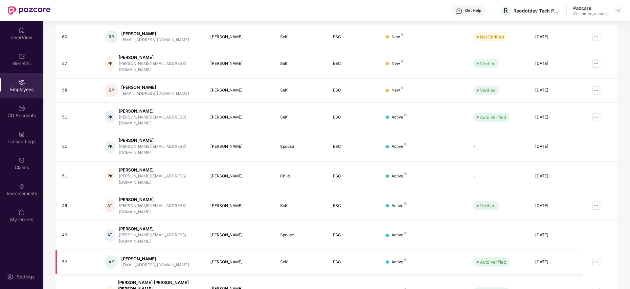
scroll to position [17, 0]
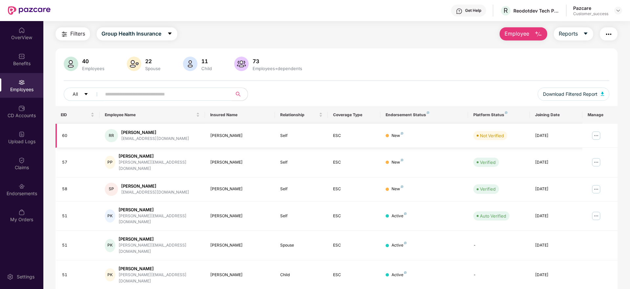
click at [598, 133] on img at bounding box center [596, 135] width 11 height 11
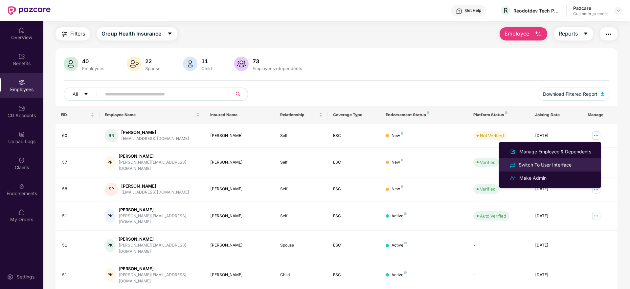
click at [549, 165] on div "Switch To User Interface" at bounding box center [546, 164] width 56 height 7
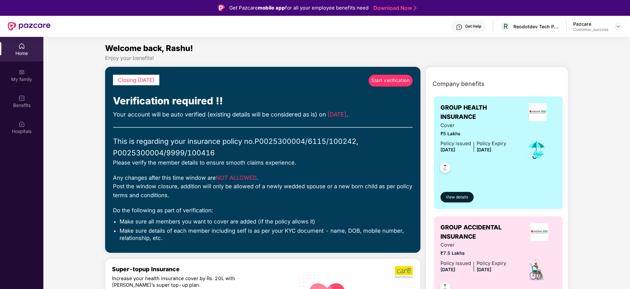
click at [392, 82] on span "Start verification" at bounding box center [390, 80] width 38 height 7
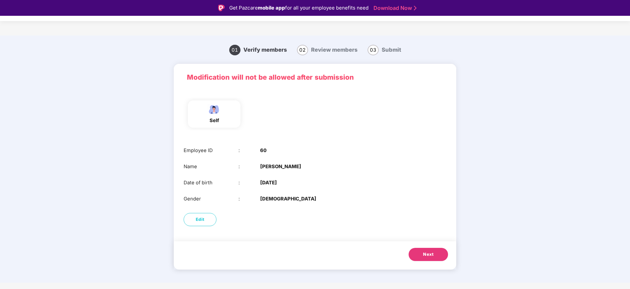
click at [430, 255] on span "Next" at bounding box center [428, 254] width 11 height 7
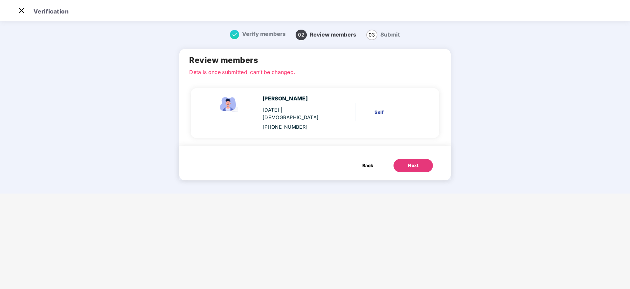
click at [411, 162] on div "Next" at bounding box center [413, 165] width 11 height 7
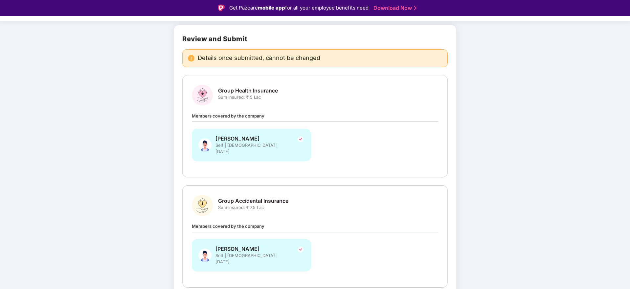
scroll to position [63, 0]
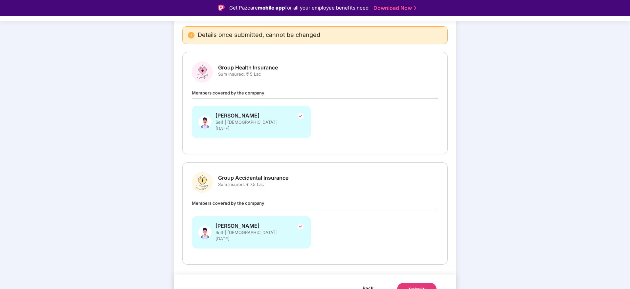
click at [413, 282] on button "Submit" at bounding box center [416, 288] width 39 height 13
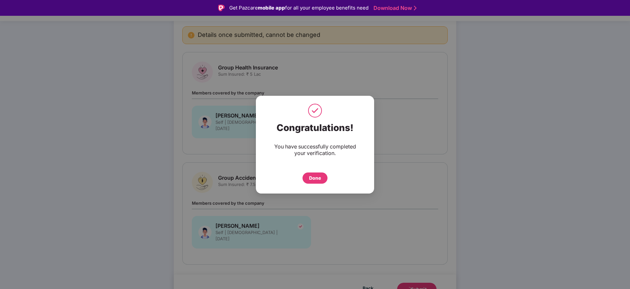
click at [325, 178] on div "Done" at bounding box center [315, 177] width 25 height 11
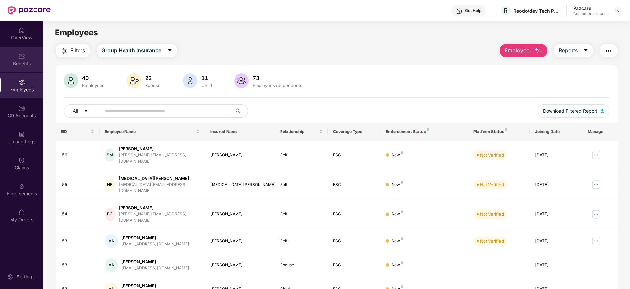
click at [14, 65] on div "Benefits" at bounding box center [21, 63] width 43 height 7
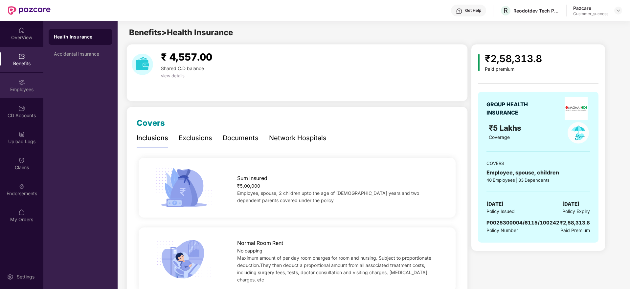
click at [26, 87] on div "Employees" at bounding box center [21, 89] width 43 height 7
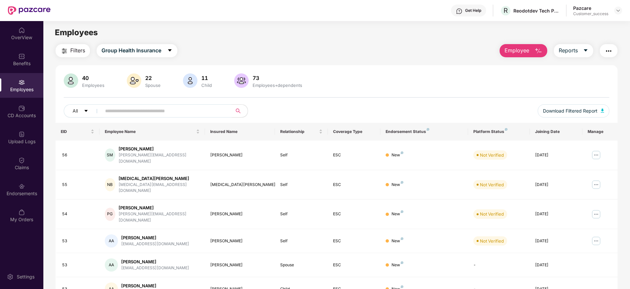
scroll to position [115, 0]
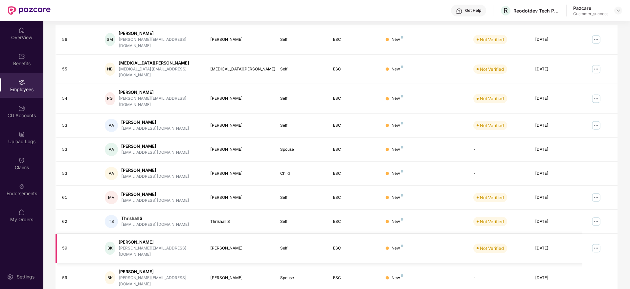
click at [594, 243] on img at bounding box center [596, 248] width 11 height 11
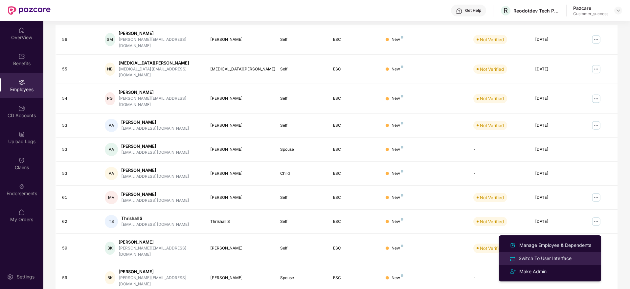
click at [559, 255] on div "Switch To User Interface" at bounding box center [546, 257] width 56 height 7
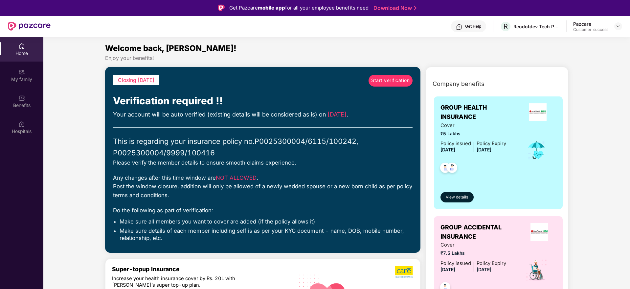
click at [388, 80] on span "Start verification" at bounding box center [390, 80] width 38 height 7
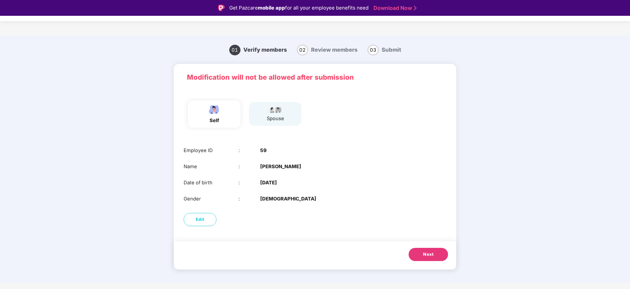
click at [425, 253] on span "Next" at bounding box center [428, 254] width 11 height 7
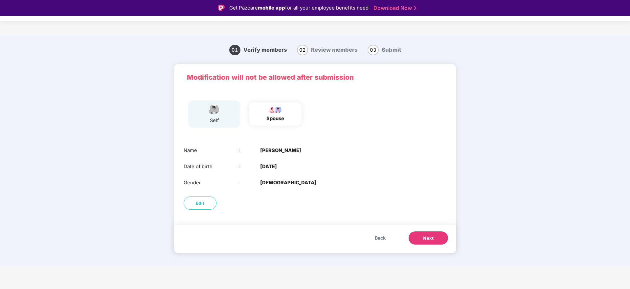
scroll to position [16, 0]
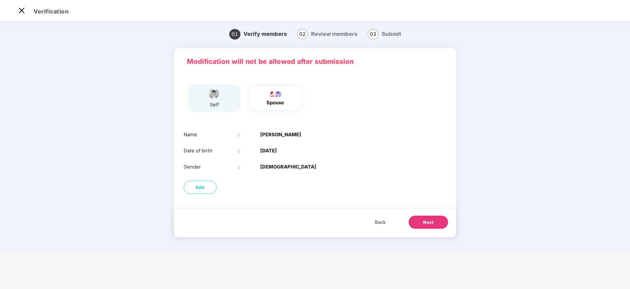
click at [420, 225] on button "Next" at bounding box center [428, 221] width 39 height 13
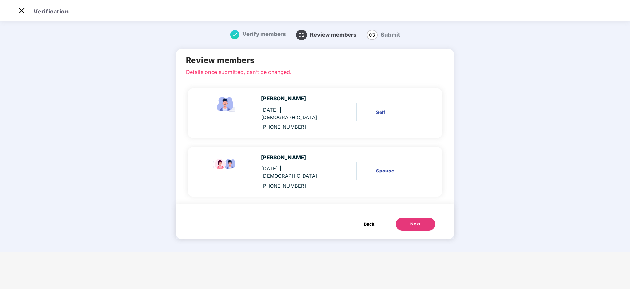
click at [420, 217] on button "Next" at bounding box center [415, 223] width 39 height 13
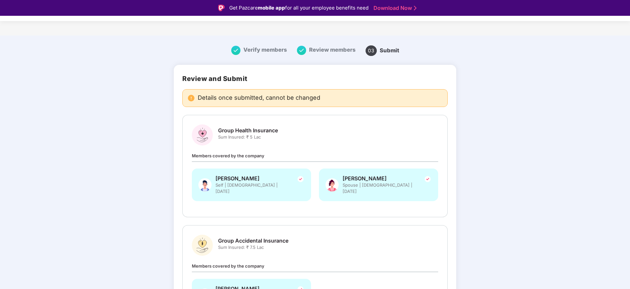
scroll to position [63, 0]
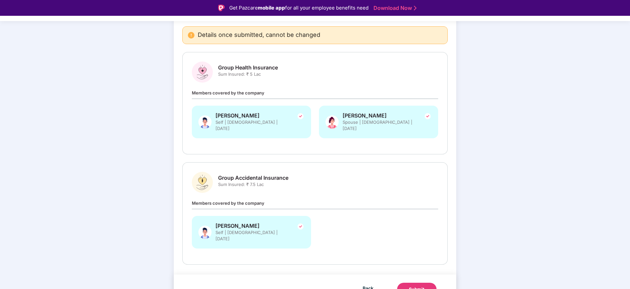
click at [416, 286] on div "Submit" at bounding box center [417, 289] width 16 height 7
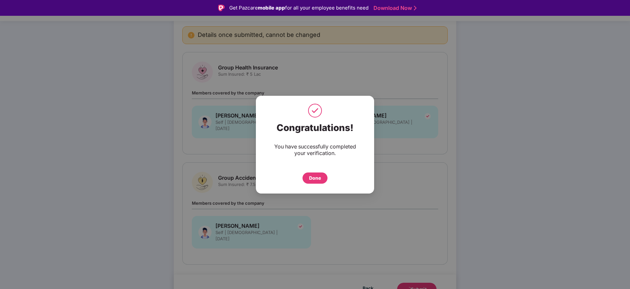
click at [322, 181] on div "Done" at bounding box center [315, 177] width 25 height 11
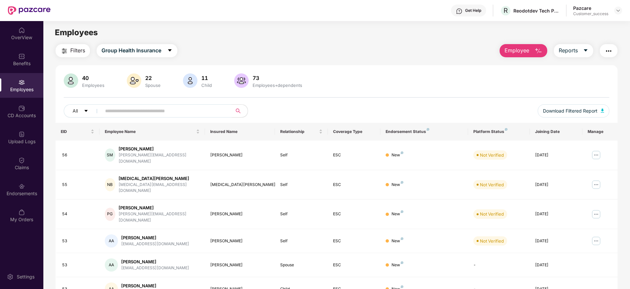
scroll to position [115, 0]
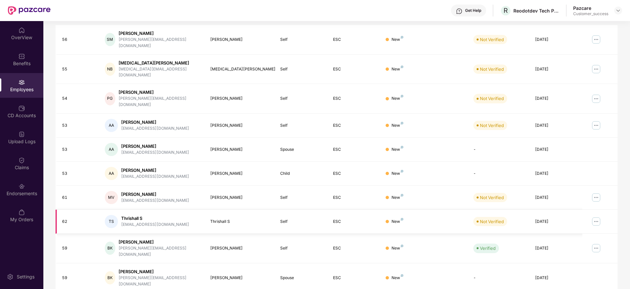
click at [595, 216] on img at bounding box center [596, 221] width 11 height 11
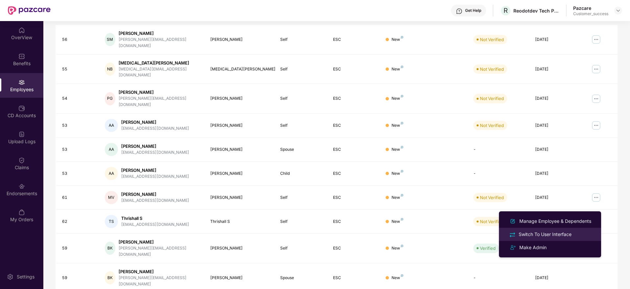
click at [538, 232] on div "Switch To User Interface" at bounding box center [546, 233] width 56 height 7
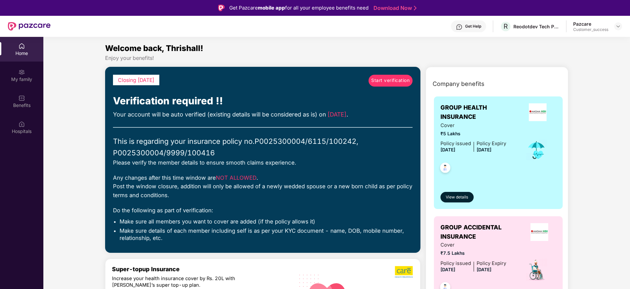
click at [386, 79] on span "Start verification" at bounding box center [390, 80] width 38 height 7
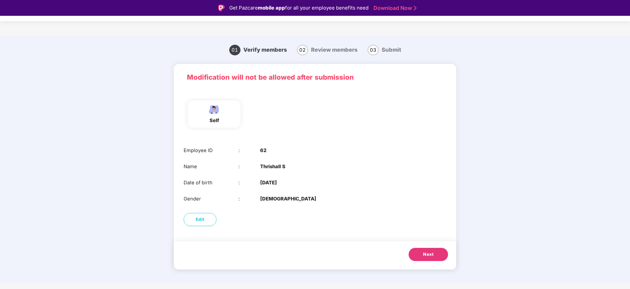
click at [416, 253] on button "Next" at bounding box center [428, 254] width 39 height 13
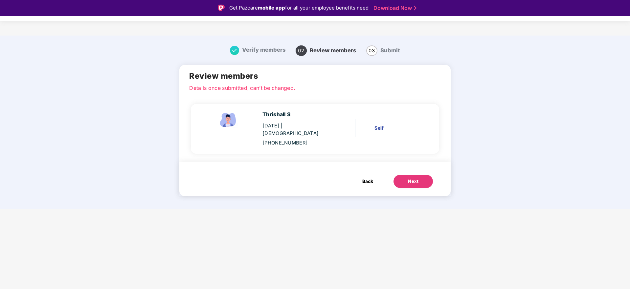
scroll to position [16, 0]
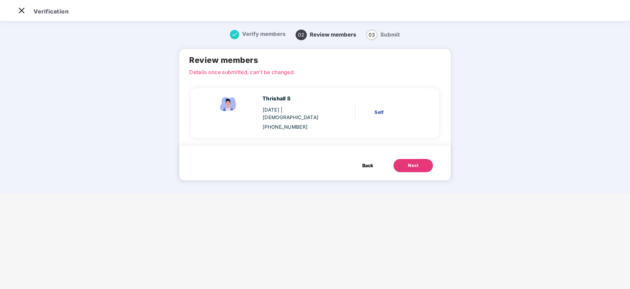
click at [423, 162] on button "Next" at bounding box center [413, 165] width 39 height 13
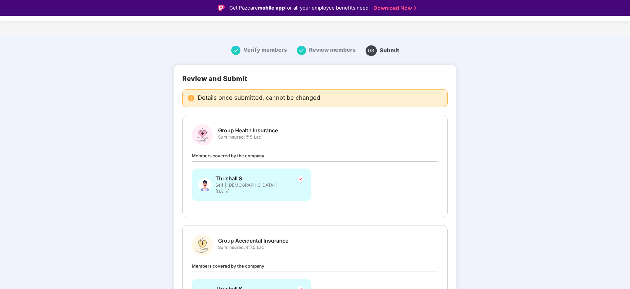
scroll to position [63, 0]
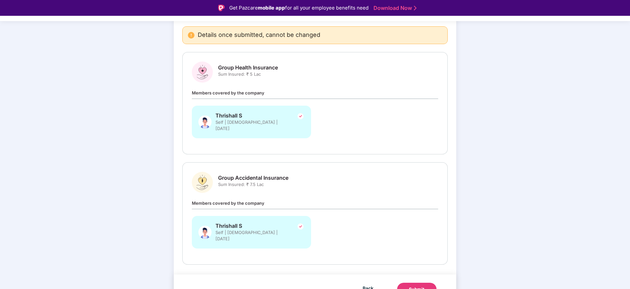
click at [417, 286] on div "Submit" at bounding box center [417, 289] width 16 height 7
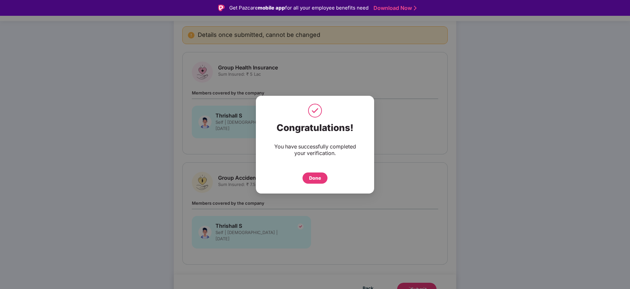
click at [322, 179] on div "Done" at bounding box center [315, 177] width 25 height 11
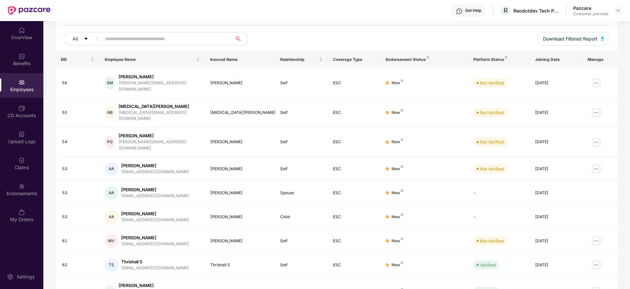
scroll to position [79, 0]
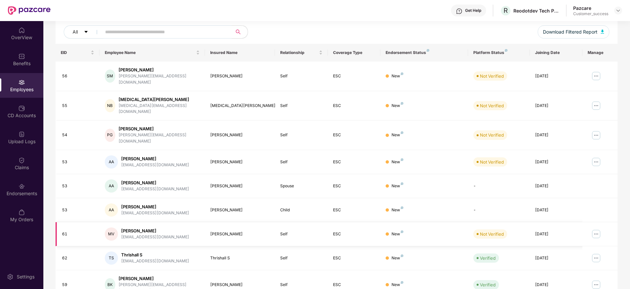
click at [598, 228] on img at bounding box center [596, 233] width 11 height 11
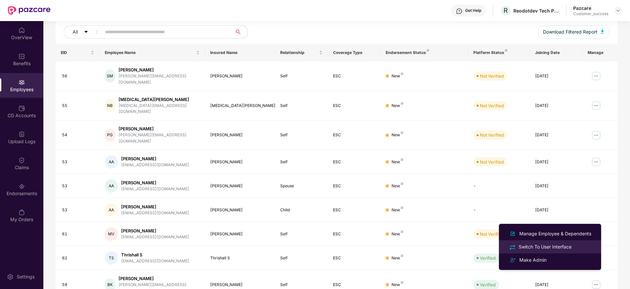
click at [573, 244] on div "Switch To User Interface" at bounding box center [546, 246] width 56 height 7
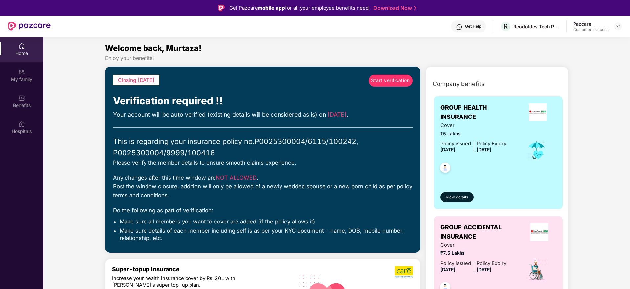
click at [381, 75] on link "Start verification" at bounding box center [391, 81] width 44 height 12
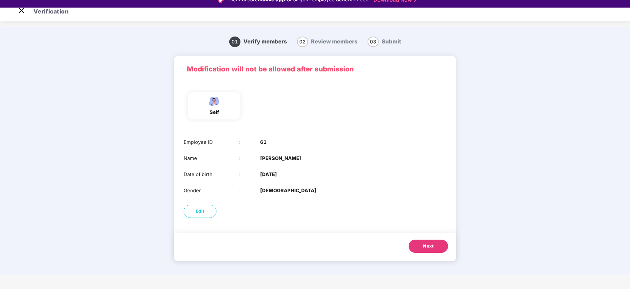
scroll to position [16, 0]
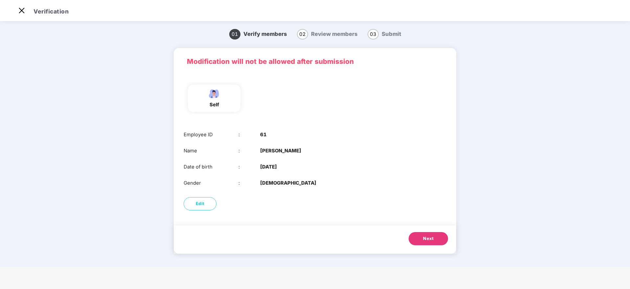
click at [424, 240] on span "Next" at bounding box center [428, 238] width 11 height 7
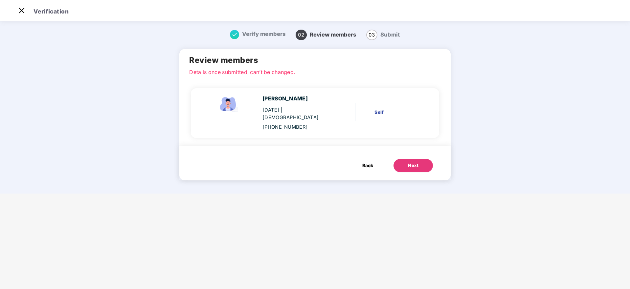
click at [404, 159] on button "Next" at bounding box center [413, 165] width 39 height 13
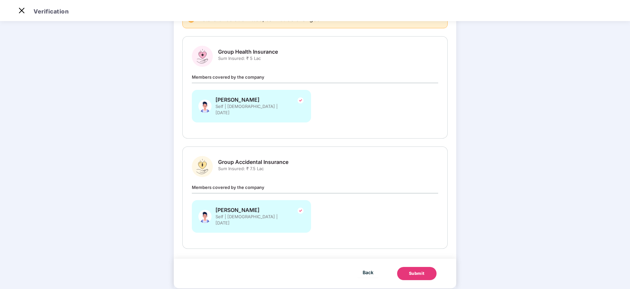
click at [414, 270] on div "Submit" at bounding box center [417, 273] width 16 height 7
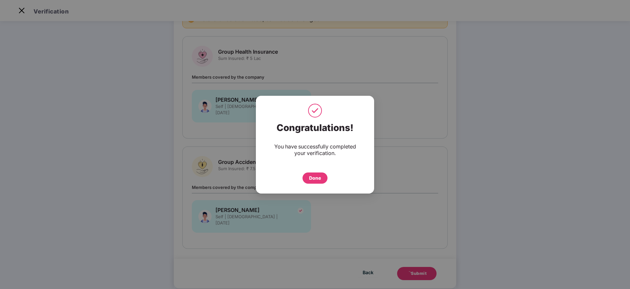
click at [318, 184] on div "Congratulations! You have successfully completed your verification. Done" at bounding box center [315, 153] width 118 height 68
click at [318, 181] on div "Done" at bounding box center [315, 177] width 25 height 11
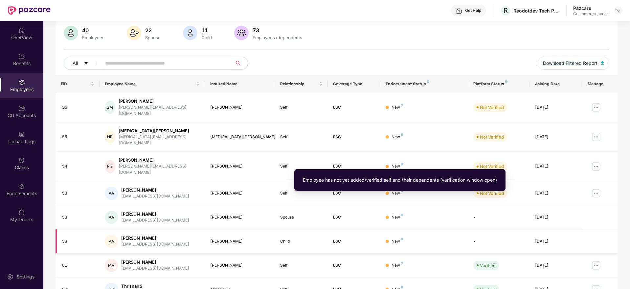
scroll to position [115, 0]
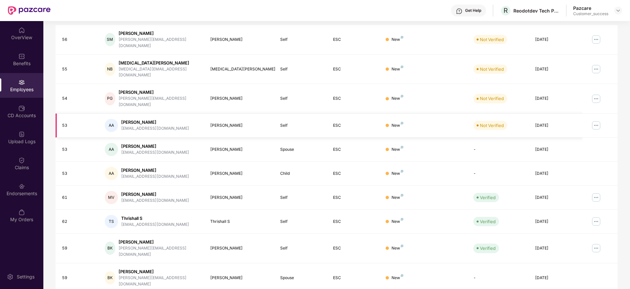
click at [600, 120] on img at bounding box center [596, 125] width 11 height 11
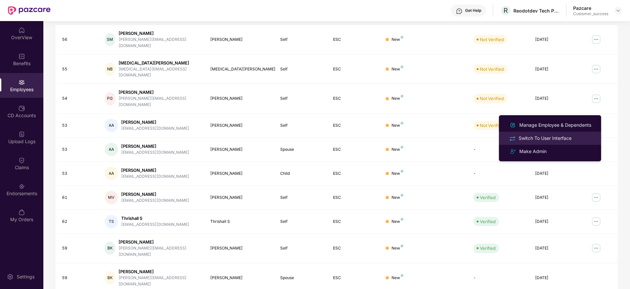
click at [570, 136] on div "Switch To User Interface" at bounding box center [546, 137] width 56 height 7
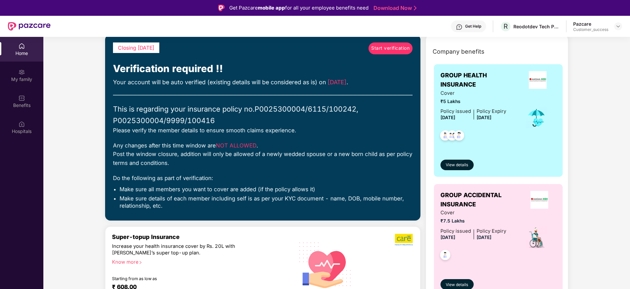
scroll to position [0, 0]
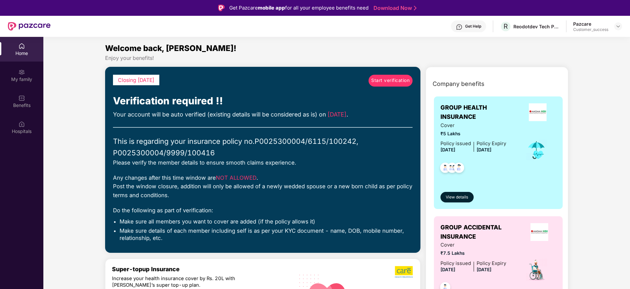
click at [392, 81] on span "Start verification" at bounding box center [390, 80] width 38 height 7
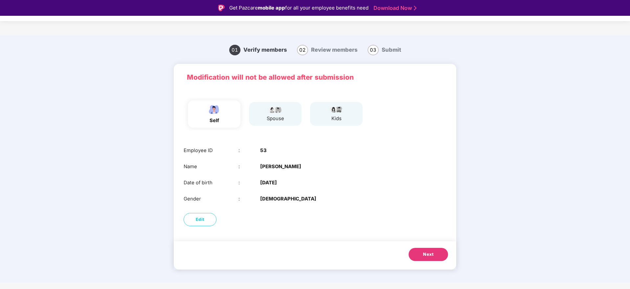
click at [431, 252] on span "Next" at bounding box center [428, 254] width 11 height 7
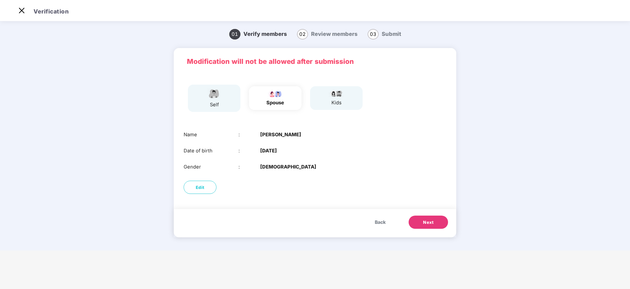
click at [421, 222] on button "Next" at bounding box center [428, 221] width 39 height 13
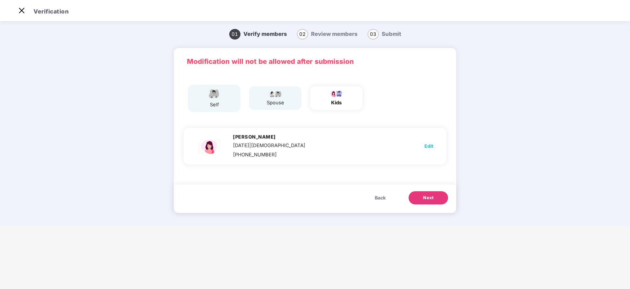
click at [424, 199] on span "Next" at bounding box center [428, 197] width 11 height 7
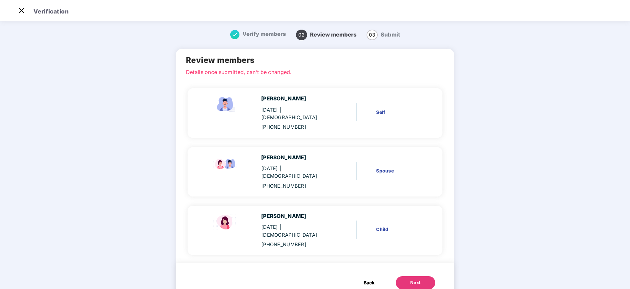
click at [419, 276] on button "Next" at bounding box center [415, 282] width 39 height 13
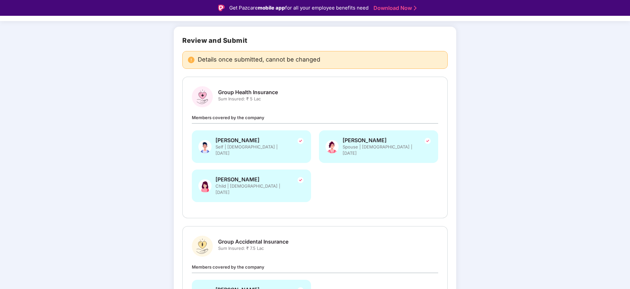
scroll to position [96, 0]
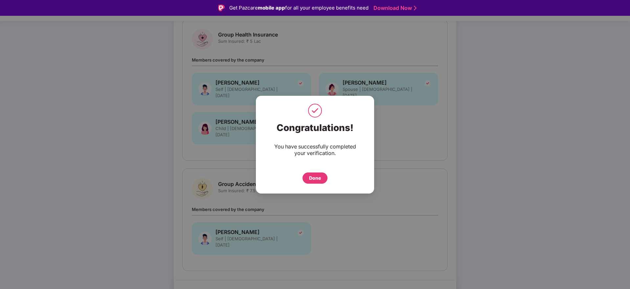
click at [320, 178] on div "Done" at bounding box center [315, 177] width 12 height 7
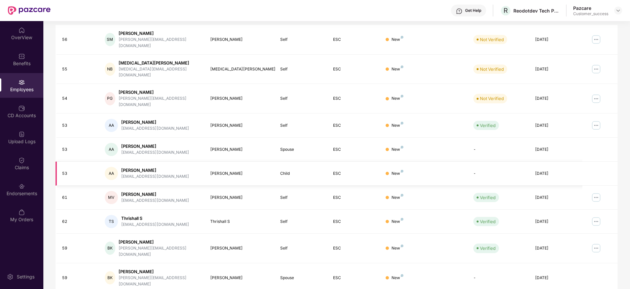
scroll to position [66, 0]
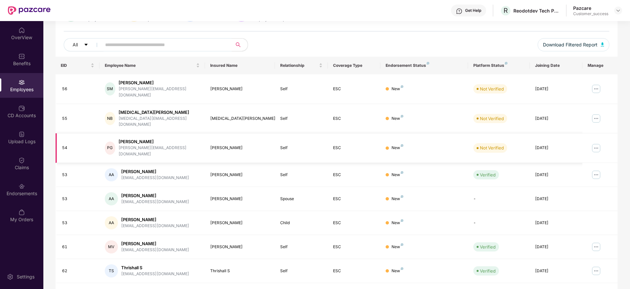
click at [598, 143] on img at bounding box center [596, 148] width 11 height 11
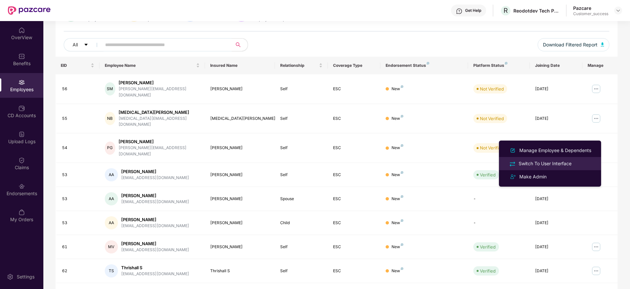
click at [565, 164] on div "Switch To User Interface" at bounding box center [546, 163] width 56 height 7
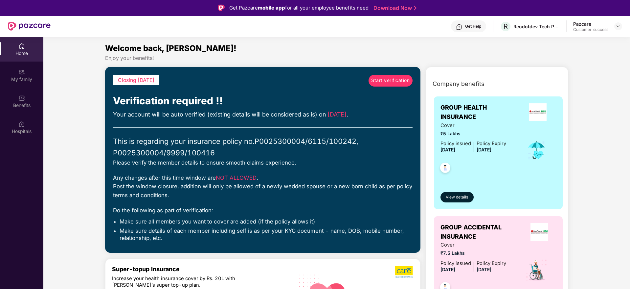
click at [387, 85] on link "Start verification" at bounding box center [391, 81] width 44 height 12
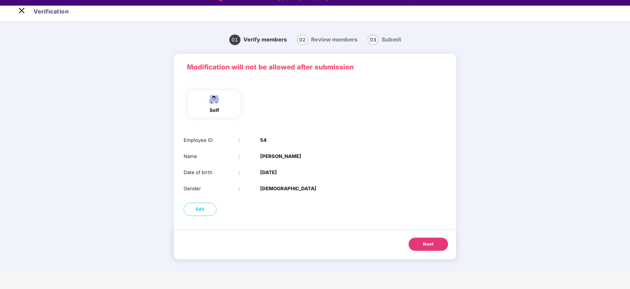
scroll to position [16, 0]
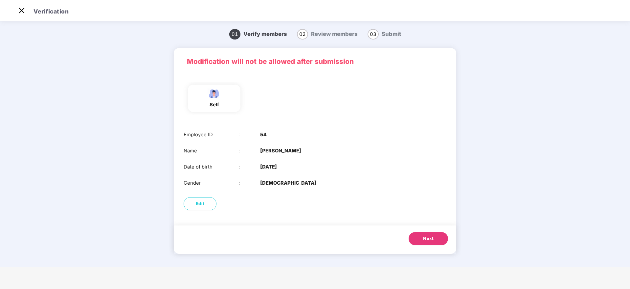
click at [426, 236] on span "Next" at bounding box center [428, 238] width 11 height 7
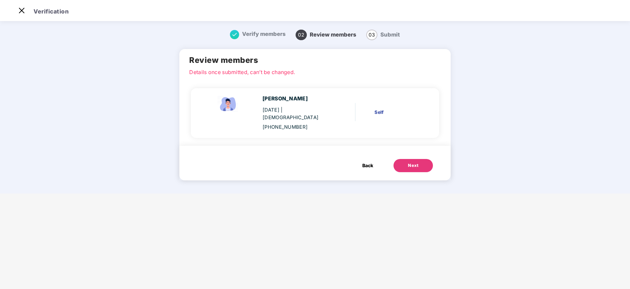
click at [415, 162] on div "Next" at bounding box center [413, 165] width 11 height 7
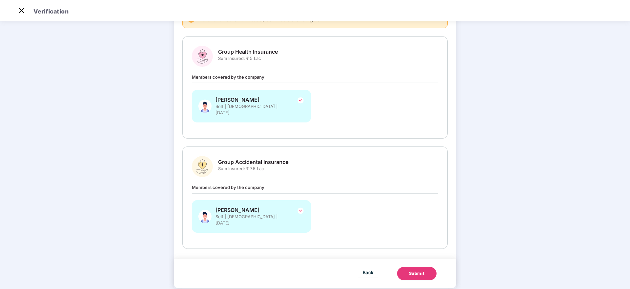
click at [418, 270] on div "Submit" at bounding box center [417, 273] width 16 height 7
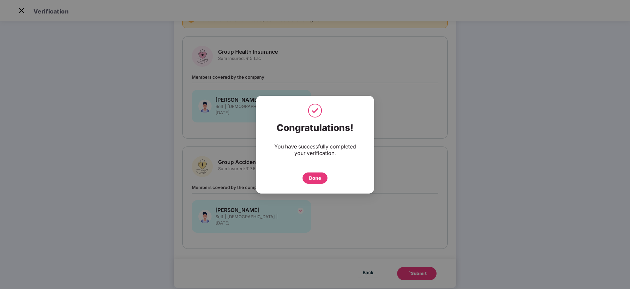
click at [312, 178] on div "Done" at bounding box center [315, 177] width 12 height 7
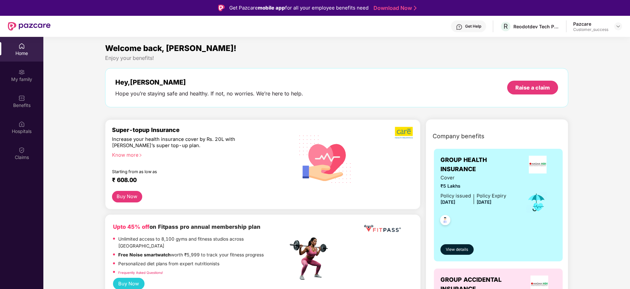
scroll to position [37, 0]
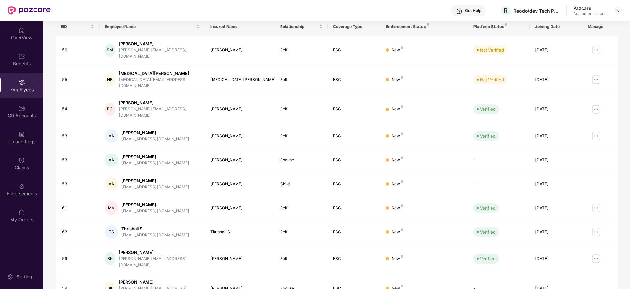
scroll to position [115, 0]
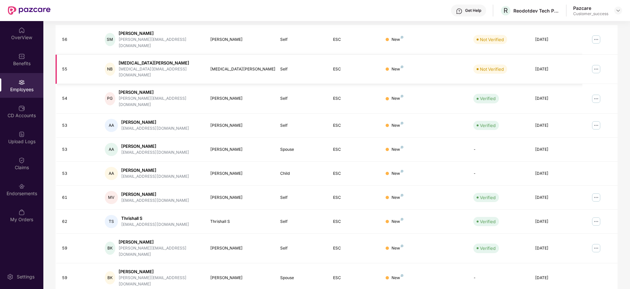
click at [593, 64] on img at bounding box center [596, 69] width 11 height 11
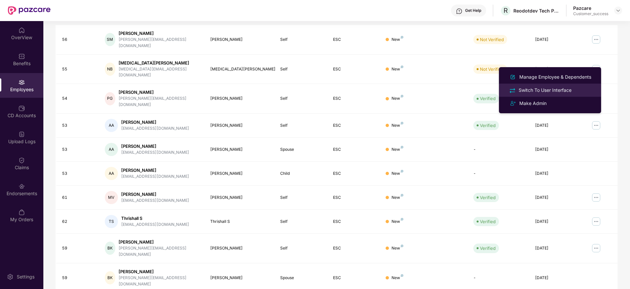
click at [555, 90] on div "Switch To User Interface" at bounding box center [546, 89] width 56 height 7
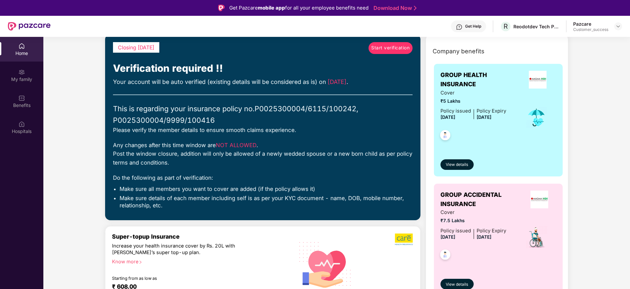
scroll to position [0, 0]
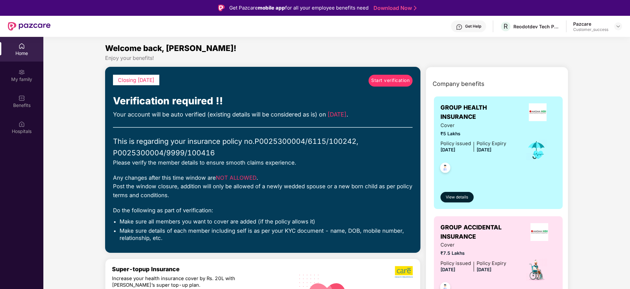
click at [394, 77] on span "Start verification" at bounding box center [390, 80] width 38 height 7
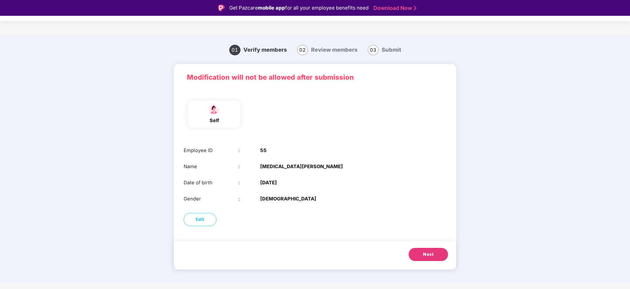
click at [431, 255] on span "Next" at bounding box center [428, 254] width 11 height 7
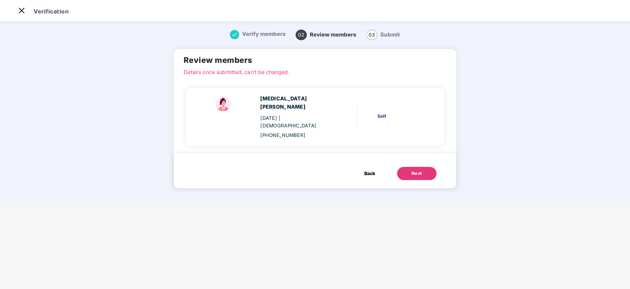
click at [408, 167] on button "Next" at bounding box center [416, 173] width 39 height 13
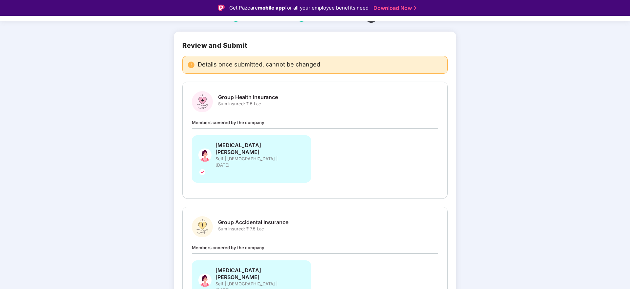
scroll to position [63, 0]
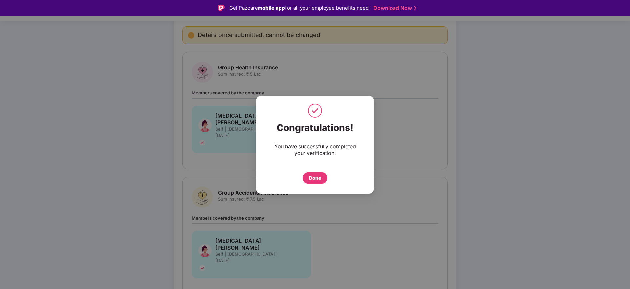
click at [314, 177] on div "Done" at bounding box center [315, 177] width 12 height 7
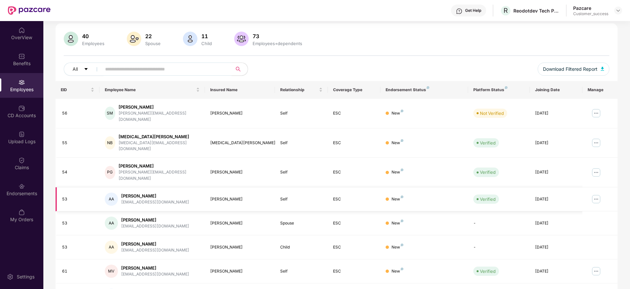
scroll to position [49, 0]
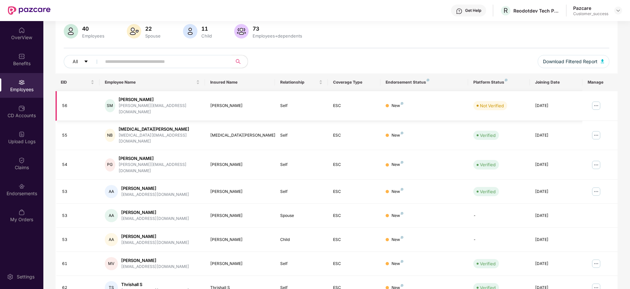
click at [596, 100] on img at bounding box center [596, 105] width 11 height 11
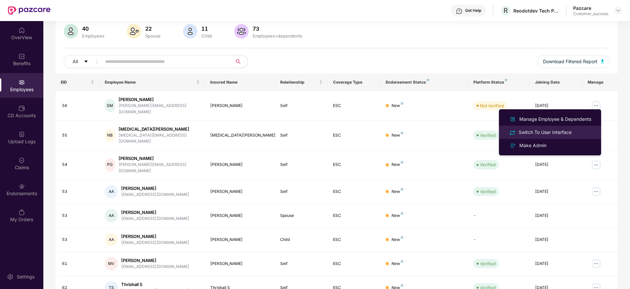
click at [575, 134] on div "Switch To User Interface" at bounding box center [550, 132] width 85 height 8
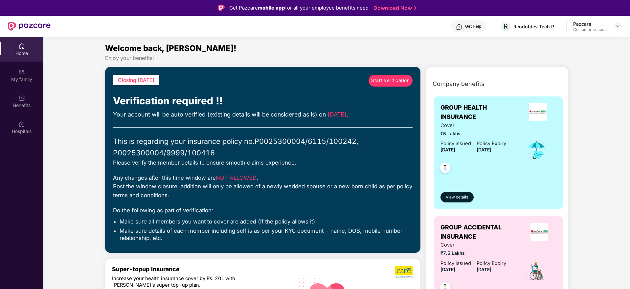
click at [405, 77] on span "Start verification" at bounding box center [390, 80] width 38 height 7
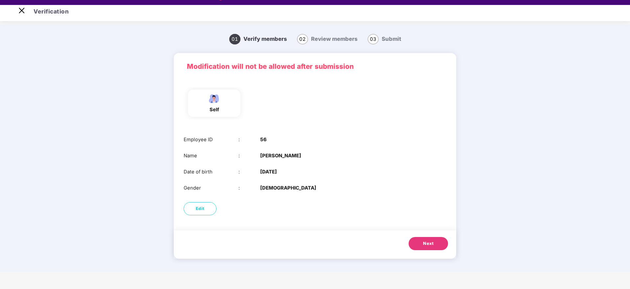
scroll to position [16, 0]
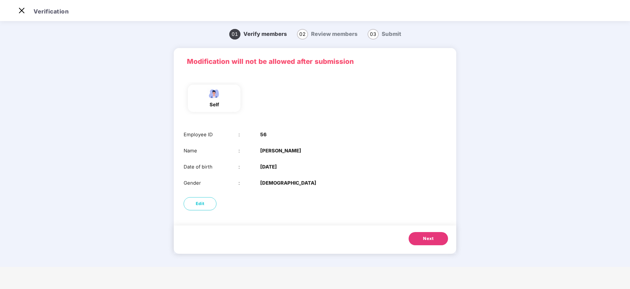
click at [427, 234] on button "Next" at bounding box center [428, 238] width 39 height 13
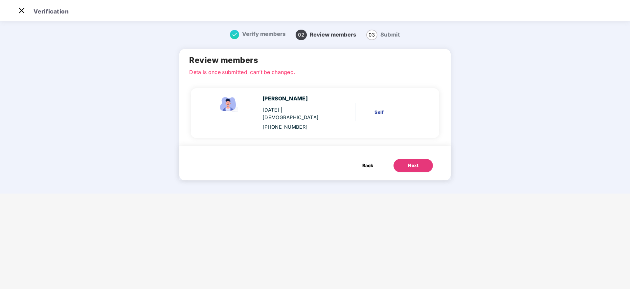
click at [414, 162] on div "Next" at bounding box center [413, 165] width 11 height 7
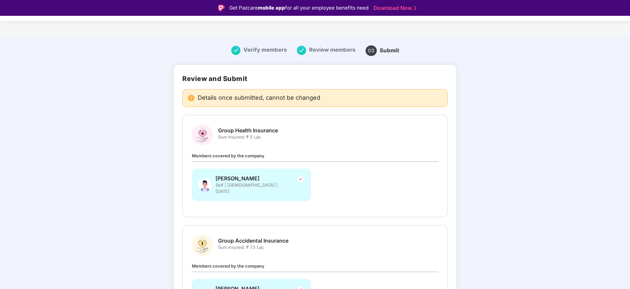
scroll to position [63, 0]
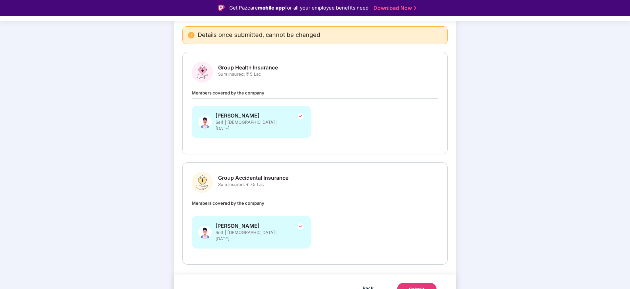
click at [417, 286] on div "Submit" at bounding box center [417, 289] width 16 height 7
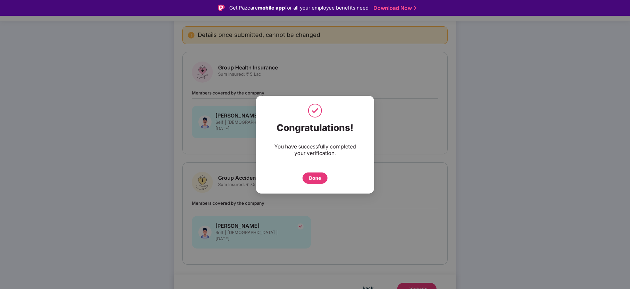
click at [325, 177] on div "Done" at bounding box center [315, 177] width 25 height 11
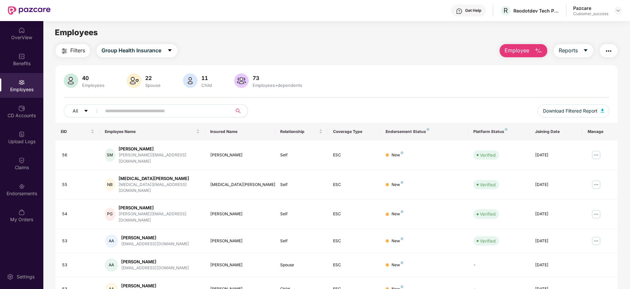
click at [83, 48] on span "Filters" at bounding box center [77, 50] width 15 height 8
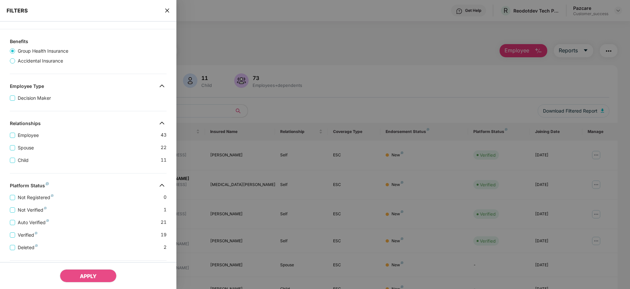
scroll to position [137, 0]
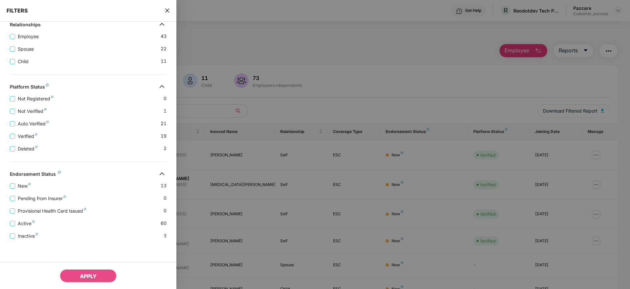
click at [169, 10] on icon "close" at bounding box center [167, 10] width 5 height 5
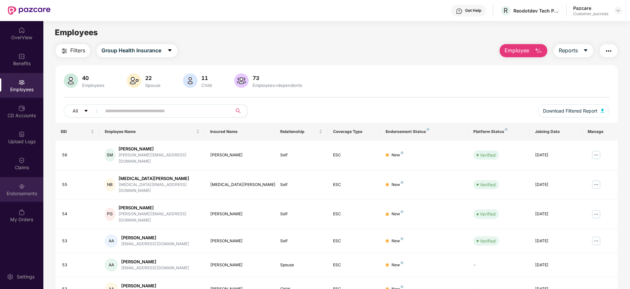
click at [19, 183] on img at bounding box center [21, 186] width 7 height 7
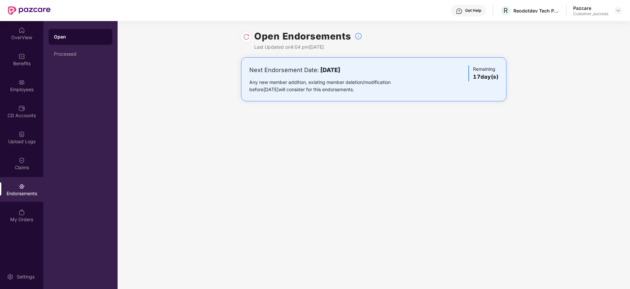
click at [247, 37] on img at bounding box center [246, 37] width 7 height 7
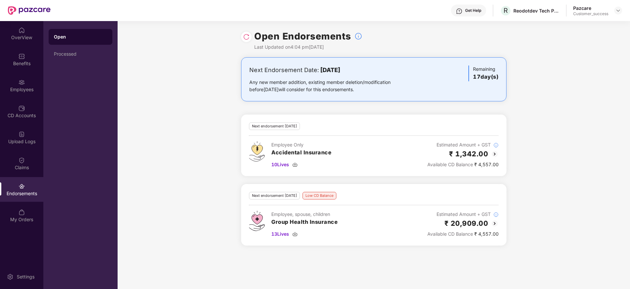
click at [496, 223] on img at bounding box center [495, 223] width 8 height 8
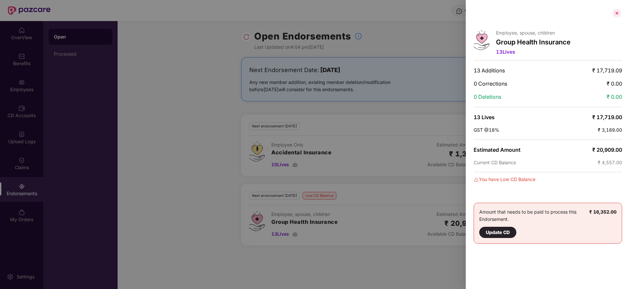
click at [616, 14] on div at bounding box center [617, 13] width 11 height 11
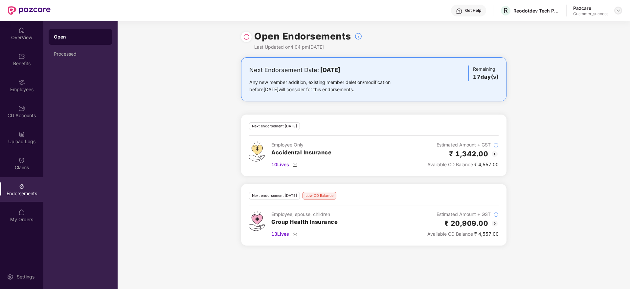
click at [619, 11] on img at bounding box center [618, 10] width 5 height 5
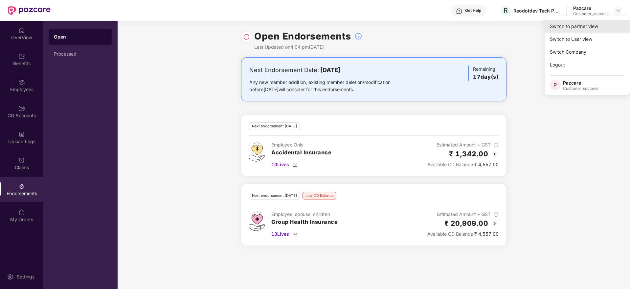
click at [615, 24] on div "Switch to partner view" at bounding box center [587, 26] width 85 height 13
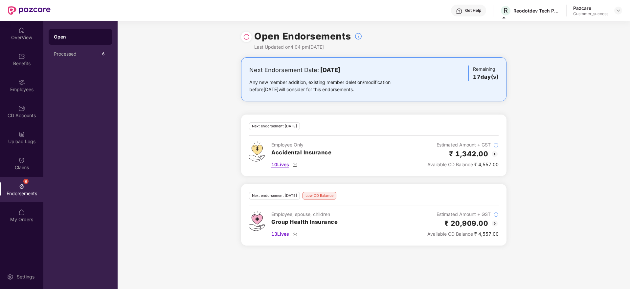
click at [296, 165] on img at bounding box center [295, 164] width 5 height 5
click at [296, 233] on img at bounding box center [295, 233] width 5 height 5
click at [497, 223] on img at bounding box center [495, 223] width 8 height 8
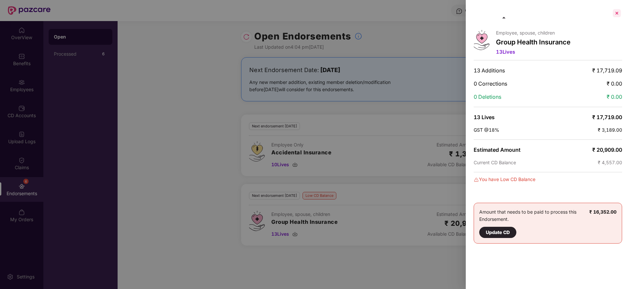
click at [618, 11] on div at bounding box center [617, 13] width 11 height 11
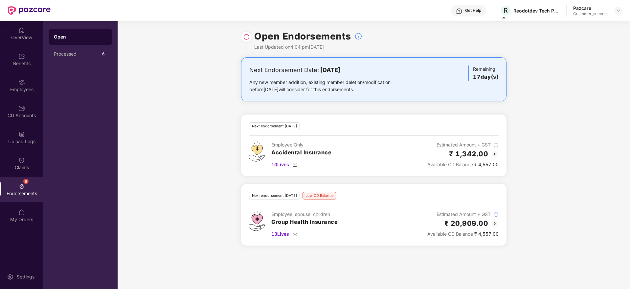
click at [494, 154] on img at bounding box center [495, 154] width 8 height 8
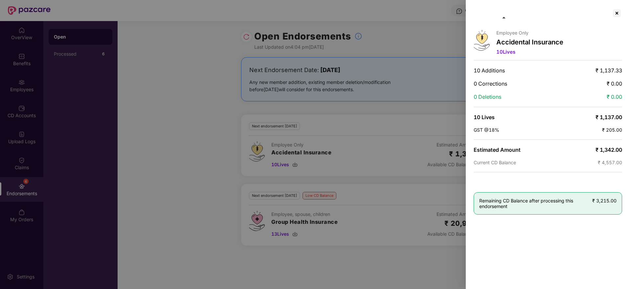
click at [609, 159] on span "₹ 4,557.00" at bounding box center [610, 162] width 24 height 6
copy span "4,557.00"
click at [610, 123] on div "Employee Only Accidental Insurance 10 Lives 10 Additions ₹ 1,137.33 0 Correctio…" at bounding box center [548, 144] width 164 height 289
drag, startPoint x: 601, startPoint y: 150, endPoint x: 605, endPoint y: 155, distance: 6.8
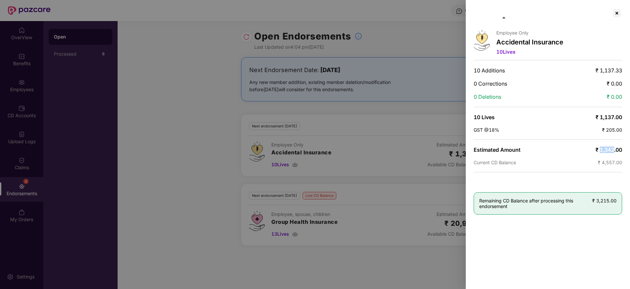
click at [614, 151] on span "₹ 1,342.00" at bounding box center [609, 149] width 27 height 7
copy span "1,342"
click at [612, 13] on div at bounding box center [617, 13] width 11 height 11
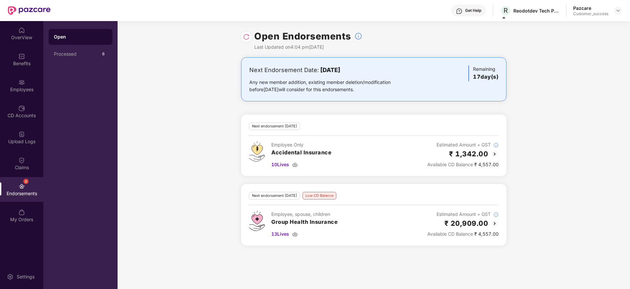
click at [493, 221] on img at bounding box center [495, 223] width 8 height 8
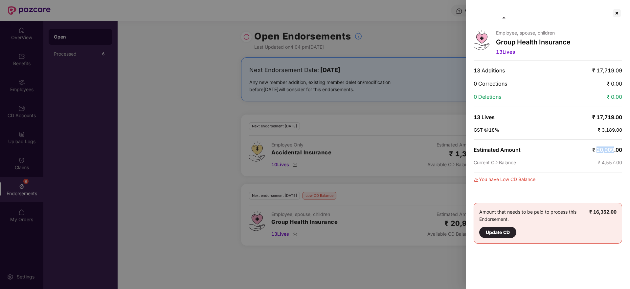
drag, startPoint x: 597, startPoint y: 147, endPoint x: 613, endPoint y: 150, distance: 16.6
click at [613, 150] on span "₹ 20,909.00" at bounding box center [608, 149] width 30 height 7
copy span "20,909"
drag, startPoint x: 602, startPoint y: 163, endPoint x: 614, endPoint y: 164, distance: 12.2
click at [614, 164] on span "₹ 4,557.00" at bounding box center [610, 162] width 24 height 6
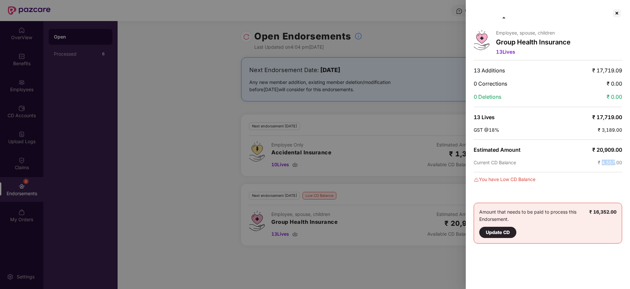
copy span "4,557"
click at [613, 5] on div "Employee, spouse, children Group Health Insurance 13 Lives 13 Additions ₹ 17,71…" at bounding box center [548, 144] width 164 height 289
click at [619, 11] on div at bounding box center [617, 13] width 11 height 11
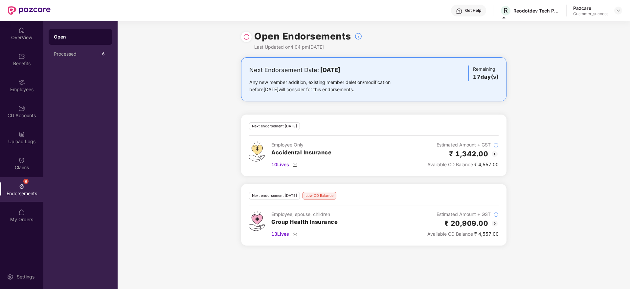
click at [543, 12] on div "Reodotdev Tech Private Limited" at bounding box center [537, 11] width 46 height 6
copy div "Reodotdev Tech Private Limited"
click at [15, 68] on div "Benefits" at bounding box center [21, 59] width 43 height 25
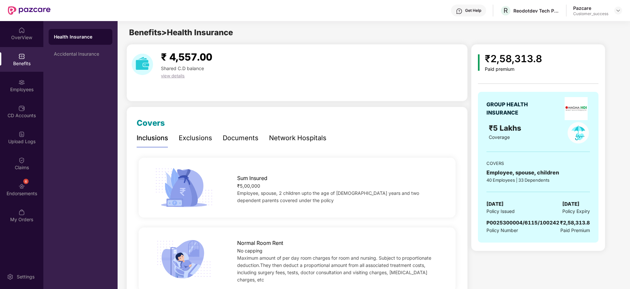
click at [520, 221] on span "P0025300004/6115/100242" at bounding box center [523, 222] width 73 height 6
copy span "P0025300004/6115/100242"
click at [99, 58] on div "Accidental Insurance" at bounding box center [81, 54] width 64 height 16
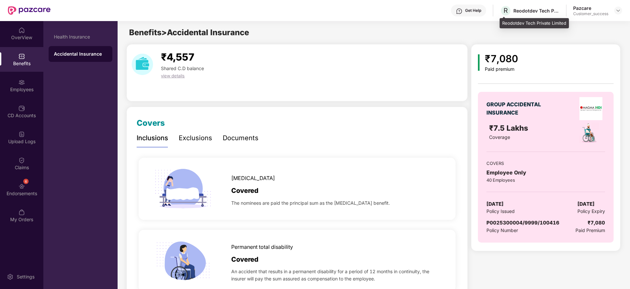
click at [527, 10] on div "Reodotdev Tech Private Limited" at bounding box center [537, 11] width 46 height 6
copy div "Reodotdev"
click at [618, 10] on img at bounding box center [618, 10] width 5 height 5
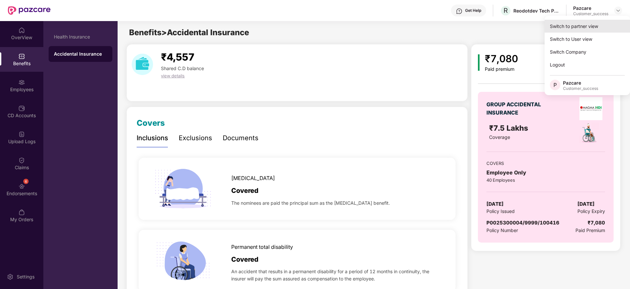
click at [608, 21] on div "Switch to partner view" at bounding box center [587, 26] width 85 height 13
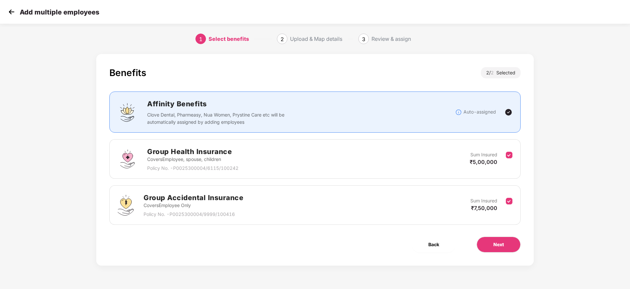
click at [14, 16] on img at bounding box center [12, 12] width 10 height 10
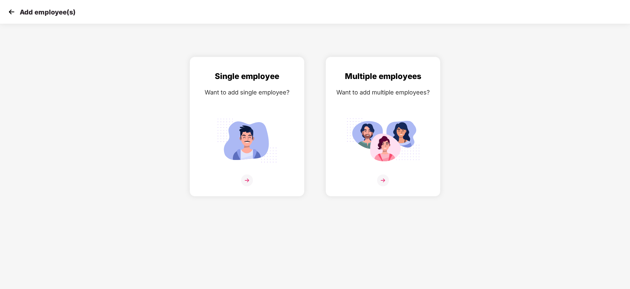
click at [12, 15] on img at bounding box center [12, 12] width 10 height 10
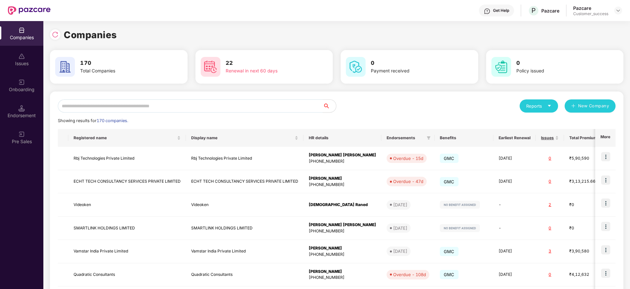
click at [132, 97] on div "Reports New Company Showing results for 170 companies. Registered name Display …" at bounding box center [337, 250] width 574 height 319
click at [141, 105] on input "text" at bounding box center [190, 105] width 265 height 13
paste input "*********"
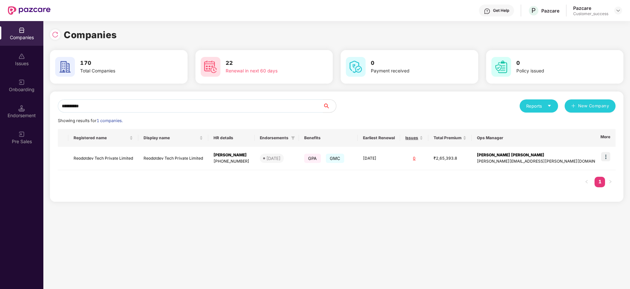
click at [197, 109] on input "*********" at bounding box center [190, 105] width 265 height 13
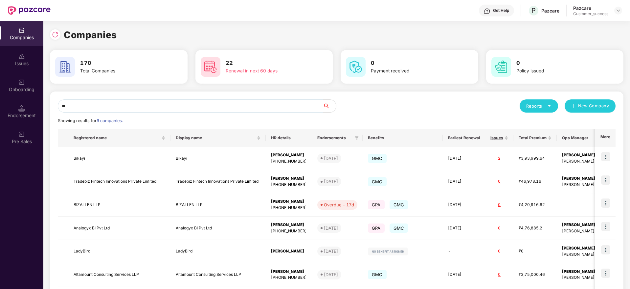
type input "***"
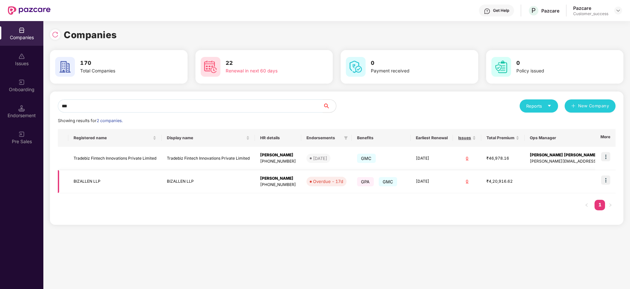
click at [203, 184] on td "BIZALLEN LLP" at bounding box center [208, 181] width 93 height 23
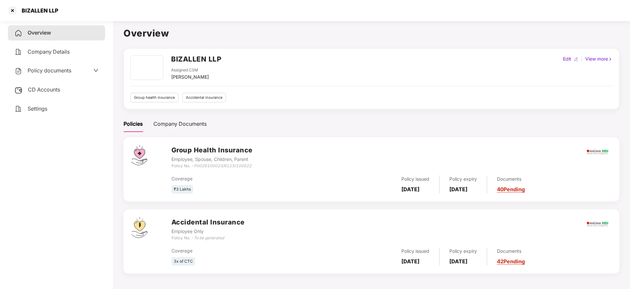
click at [52, 74] on div "Policy documents" at bounding box center [42, 70] width 57 height 9
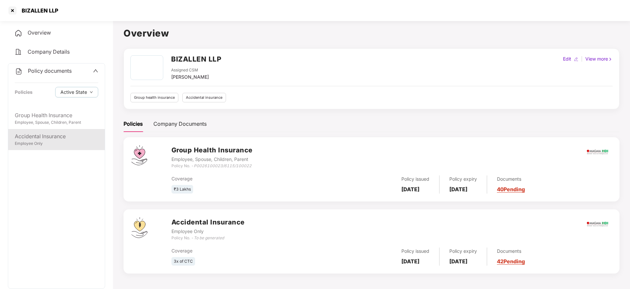
click at [43, 133] on div "Accidental Insurance" at bounding box center [56, 136] width 83 height 8
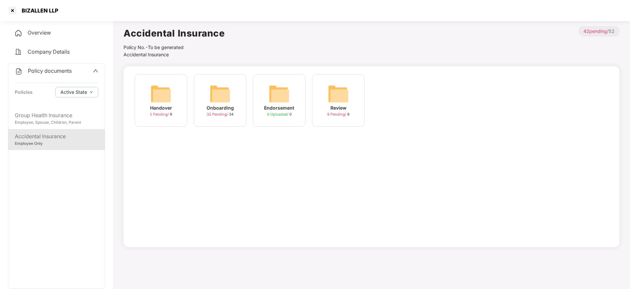
click at [207, 112] on span "32 Pending /" at bounding box center [218, 114] width 22 height 5
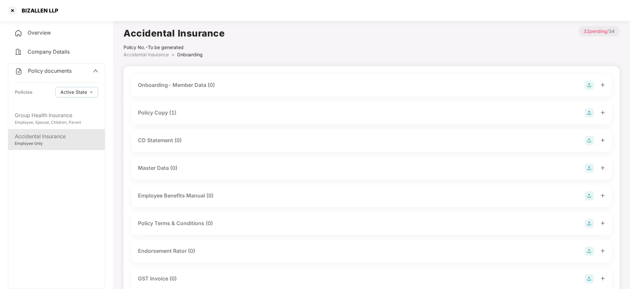
click at [182, 107] on div "Policy Copy (1)" at bounding box center [371, 113] width 481 height 22
click at [182, 112] on div "Policy Copy (1)" at bounding box center [371, 112] width 467 height 9
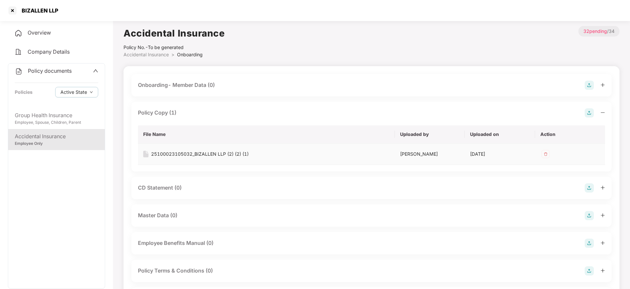
click at [191, 151] on div "25100023105032_BIZALLEN LLP (2) (2) (1)" at bounding box center [200, 153] width 98 height 7
click at [47, 13] on div "BIZALLEN LLP" at bounding box center [38, 10] width 40 height 7
copy div "BIZALLEN LLP"
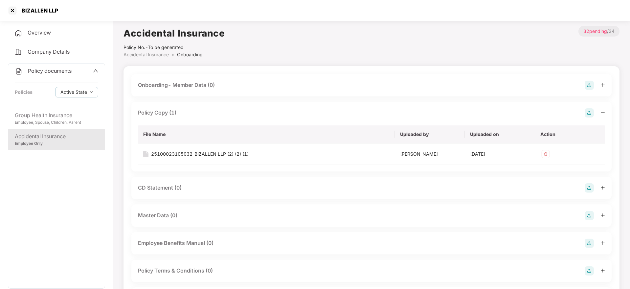
click at [6, 12] on div "BIZALLEN LLP" at bounding box center [315, 10] width 630 height 21
click at [10, 12] on div at bounding box center [12, 10] width 11 height 11
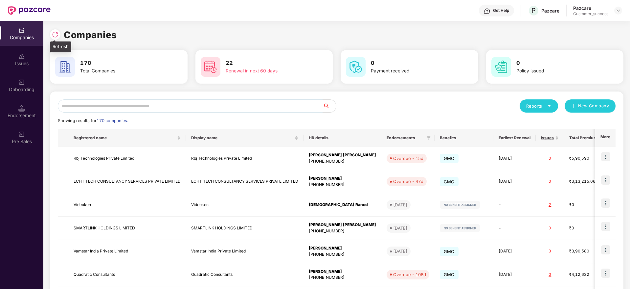
click at [53, 39] on div at bounding box center [57, 34] width 14 height 12
click at [54, 35] on img at bounding box center [55, 34] width 7 height 7
